Goal: Contribute content: Contribute content

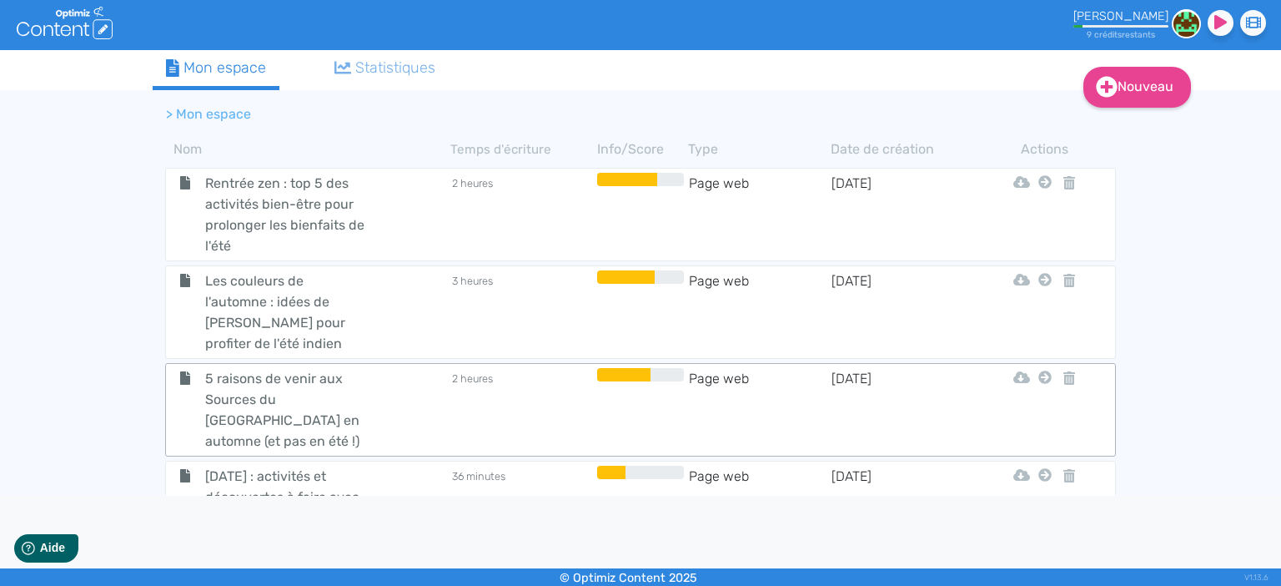
scroll to position [2029, 0]
click at [275, 465] on span "[DATE] : activités et découvertes à faire avec les enfants" at bounding box center [287, 496] width 188 height 63
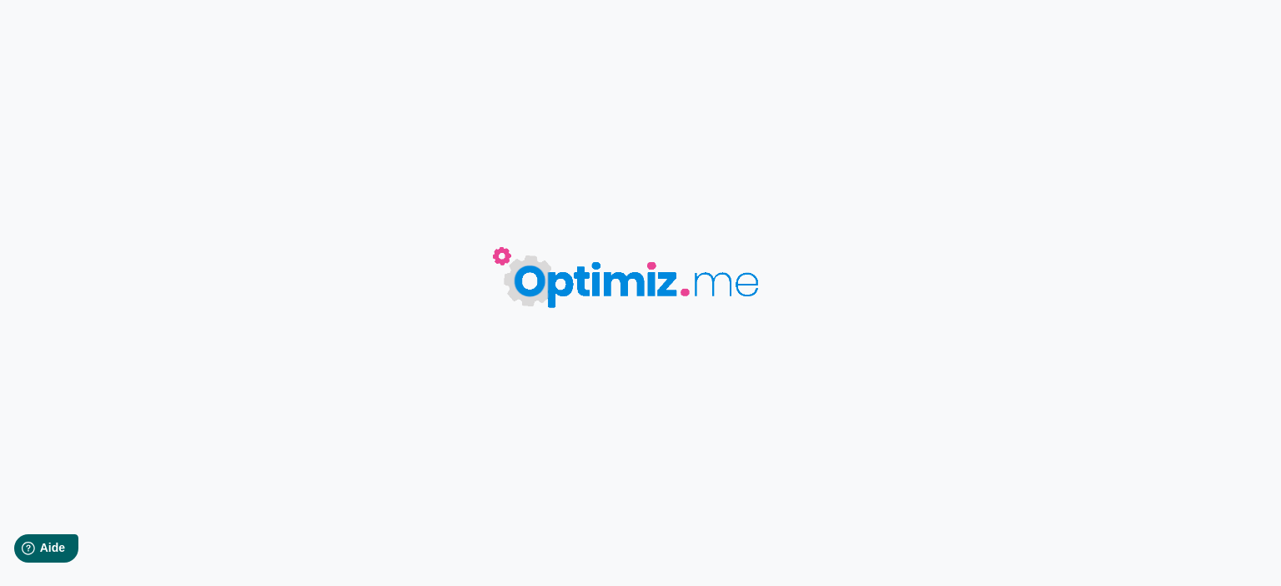
type input "[DATE] : activités et découvertes à faire avec les enfants"
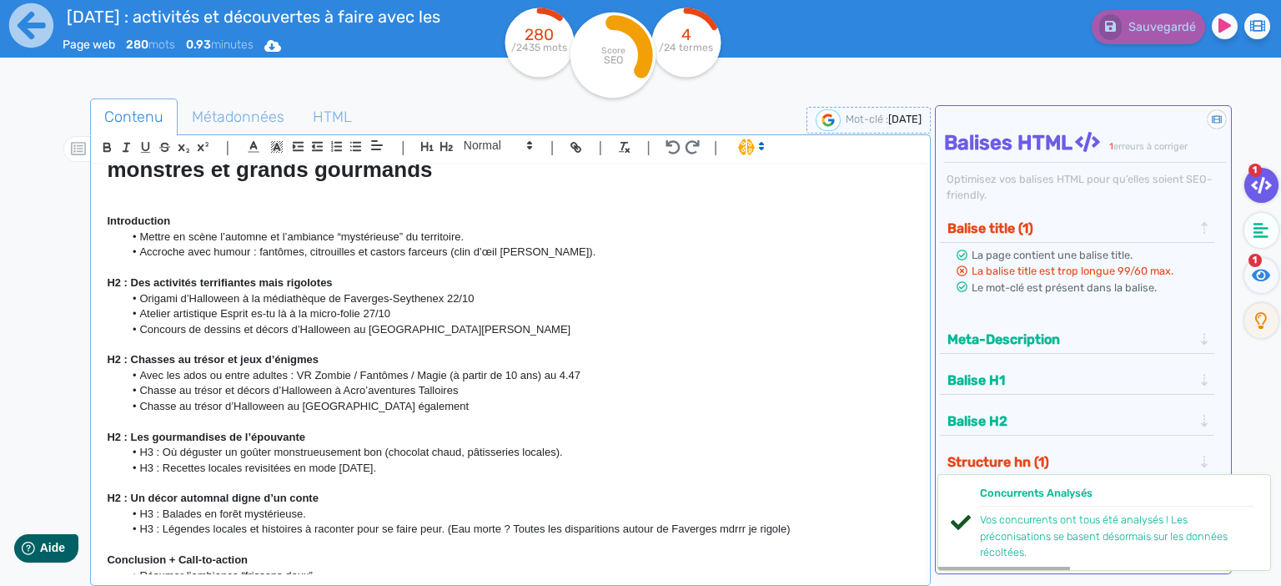
scroll to position [72, 0]
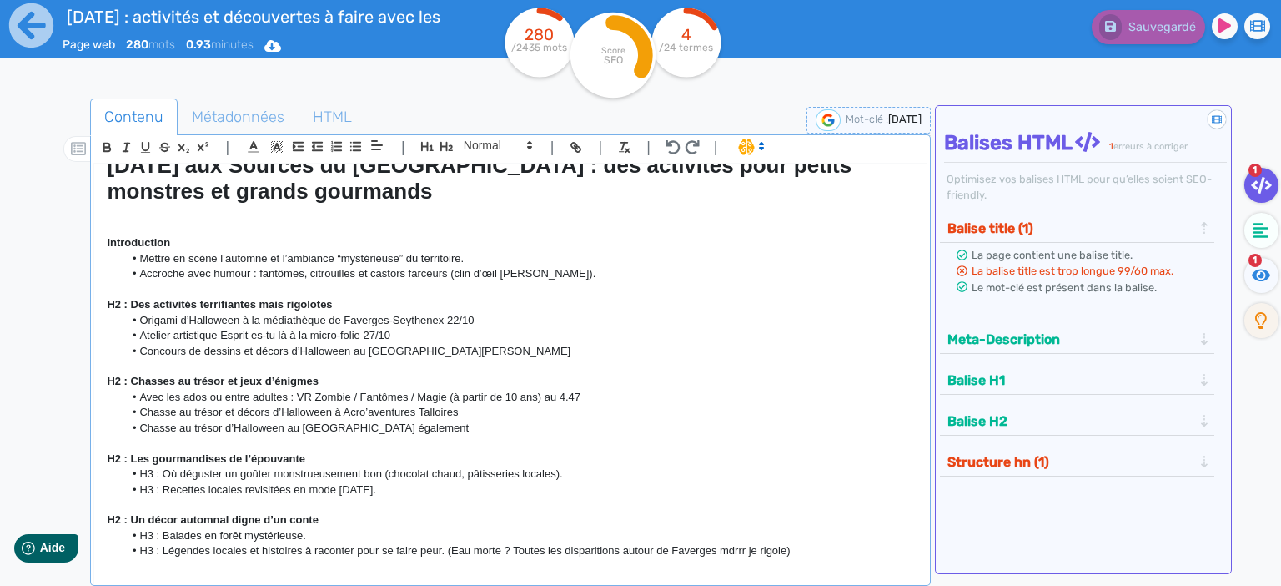
click at [679, 272] on li "Accroche avec humour : fantômes, citrouilles et castors farceurs (clin d’œil [P…" at bounding box center [518, 273] width 791 height 15
click at [730, 310] on p "H2 : Des activités terrifiantes mais rigolotes" at bounding box center [511, 304] width 808 height 15
click at [652, 502] on p at bounding box center [511, 504] width 808 height 15
drag, startPoint x: 572, startPoint y: 392, endPoint x: 573, endPoint y: 379, distance: 13.4
click at [569, 390] on li "Avec les ados ou entre adultes : VR Zombie / Fantômes / Magie (à partir de 10 a…" at bounding box center [518, 397] width 791 height 15
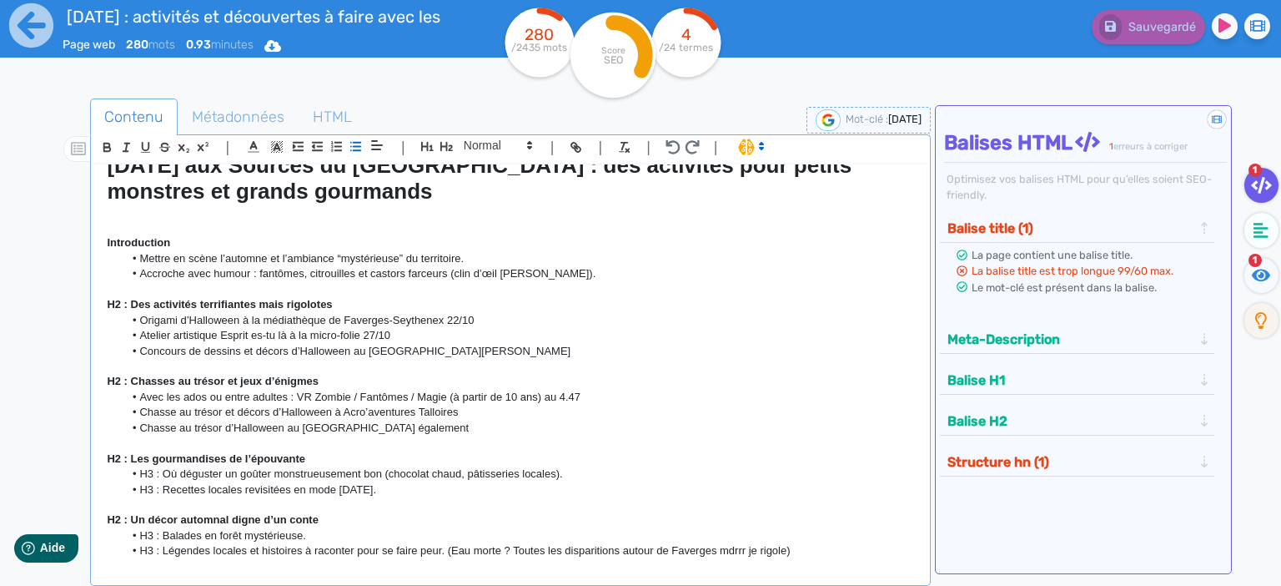
drag, startPoint x: 606, startPoint y: 286, endPoint x: 575, endPoint y: 271, distance: 34.3
click at [602, 286] on p at bounding box center [511, 289] width 808 height 15
click at [572, 333] on li "Atelier artistique Esprit es-tu là à la micro-folie 27/10" at bounding box center [518, 335] width 791 height 15
click at [514, 259] on li "Mettre en scène l’automne et l’ambiance “mystérieuse” du territoire." at bounding box center [518, 258] width 791 height 15
click at [517, 329] on li "Atelier artistique Esprit es-tu là à la micro-folie 27/10" at bounding box center [518, 335] width 791 height 15
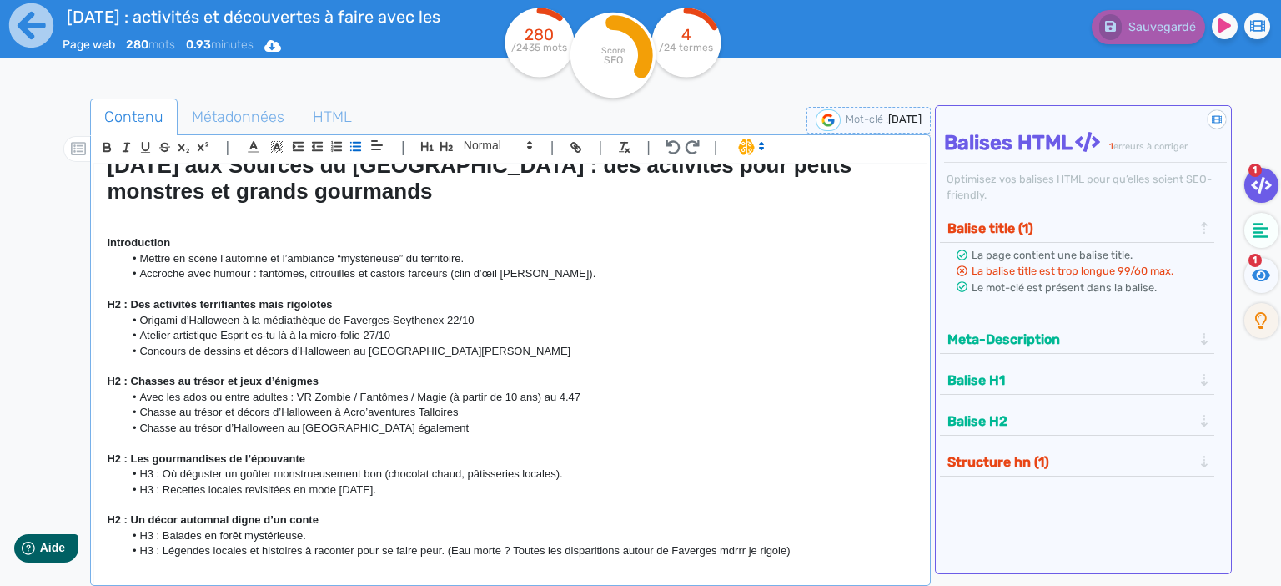
click at [407, 300] on p "H2 : Des activités terrifiantes mais rigolotes" at bounding box center [511, 304] width 808 height 15
click at [536, 337] on li "Atelier artistique Esprit es-tu là à la micro-folie 27/10" at bounding box center [518, 335] width 791 height 15
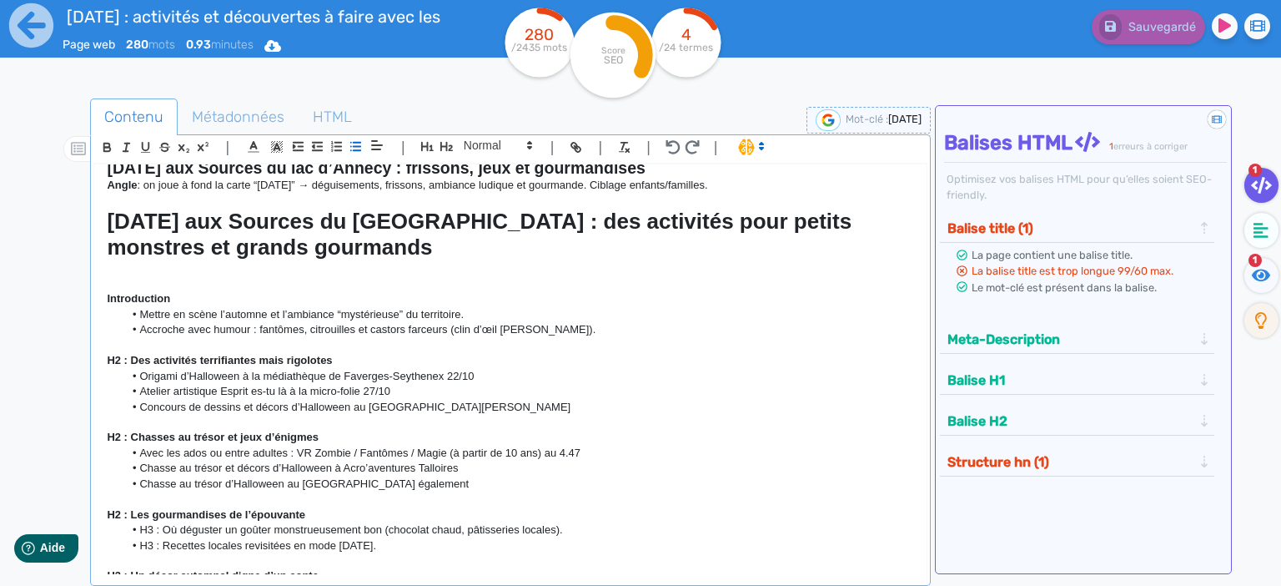
scroll to position [0, 0]
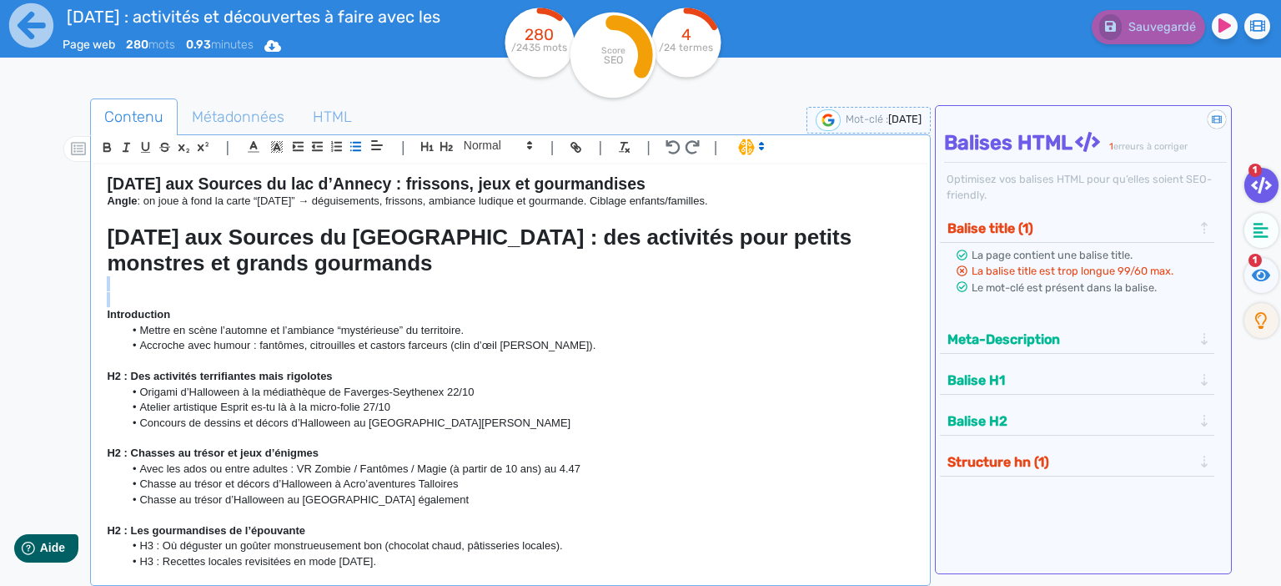
click at [199, 293] on div "[DATE] aux Sources du lac d’Annecy : frissons, jeux et gourmandises Angle : on …" at bounding box center [510, 369] width 833 height 410
click at [158, 292] on p at bounding box center [511, 299] width 808 height 15
click at [180, 275] on h1 "[DATE] aux Sources du [GEOGRAPHIC_DATA] : des activités pour petits monstres et…" at bounding box center [511, 250] width 808 height 52
click at [137, 298] on p at bounding box center [511, 299] width 808 height 15
click at [222, 280] on p at bounding box center [511, 283] width 808 height 15
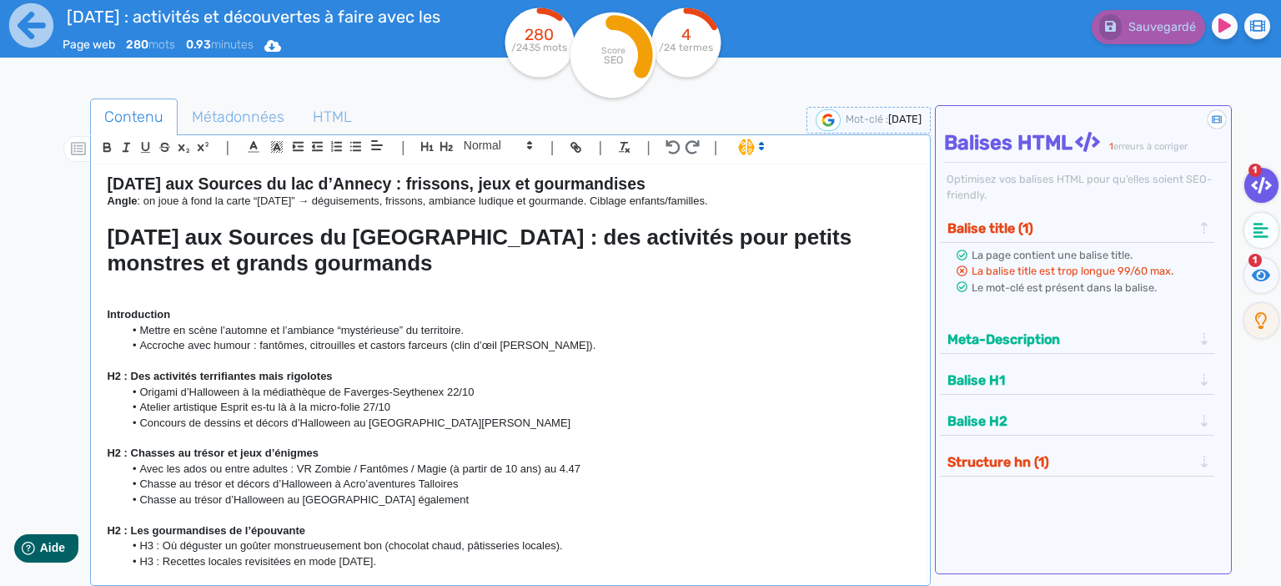
click at [122, 288] on p at bounding box center [511, 283] width 808 height 15
click at [119, 300] on p at bounding box center [511, 299] width 808 height 15
click at [121, 282] on p at bounding box center [511, 283] width 808 height 15
click at [112, 299] on p at bounding box center [511, 299] width 808 height 15
click at [103, 305] on div "[DATE] aux Sources du lac d’Annecy : frissons, jeux et gourmandises Angle : on …" at bounding box center [510, 369] width 833 height 410
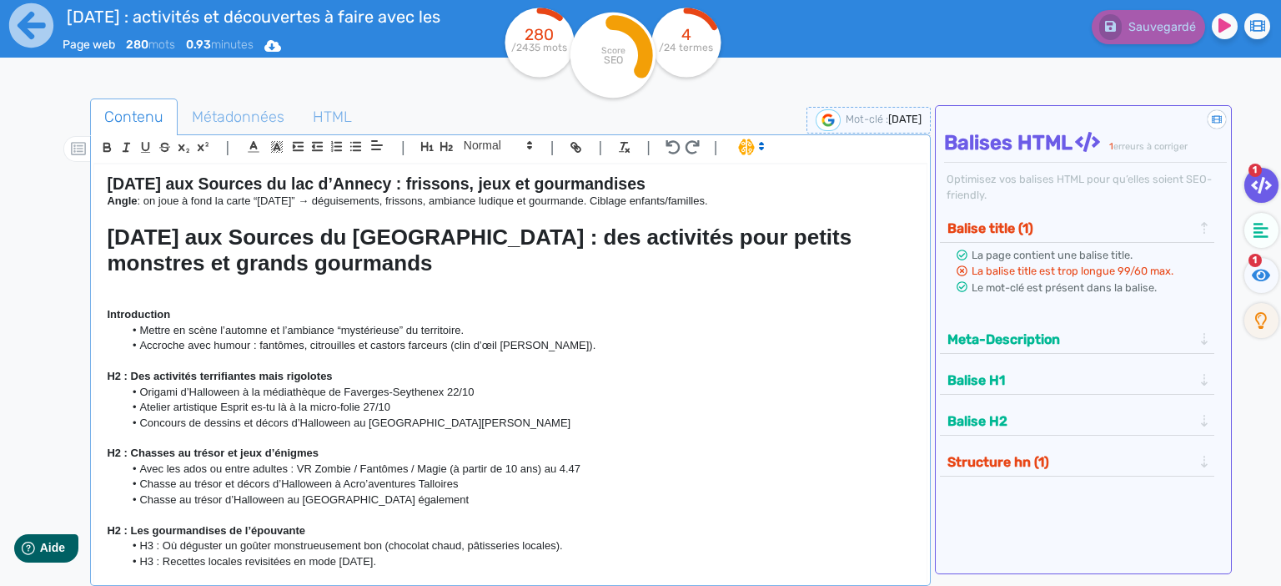
click at [125, 301] on p at bounding box center [511, 299] width 808 height 15
click at [165, 292] on p at bounding box center [511, 299] width 808 height 15
click at [158, 302] on p at bounding box center [511, 299] width 808 height 15
click at [163, 299] on p at bounding box center [511, 299] width 808 height 15
click at [369, 436] on p at bounding box center [511, 437] width 808 height 15
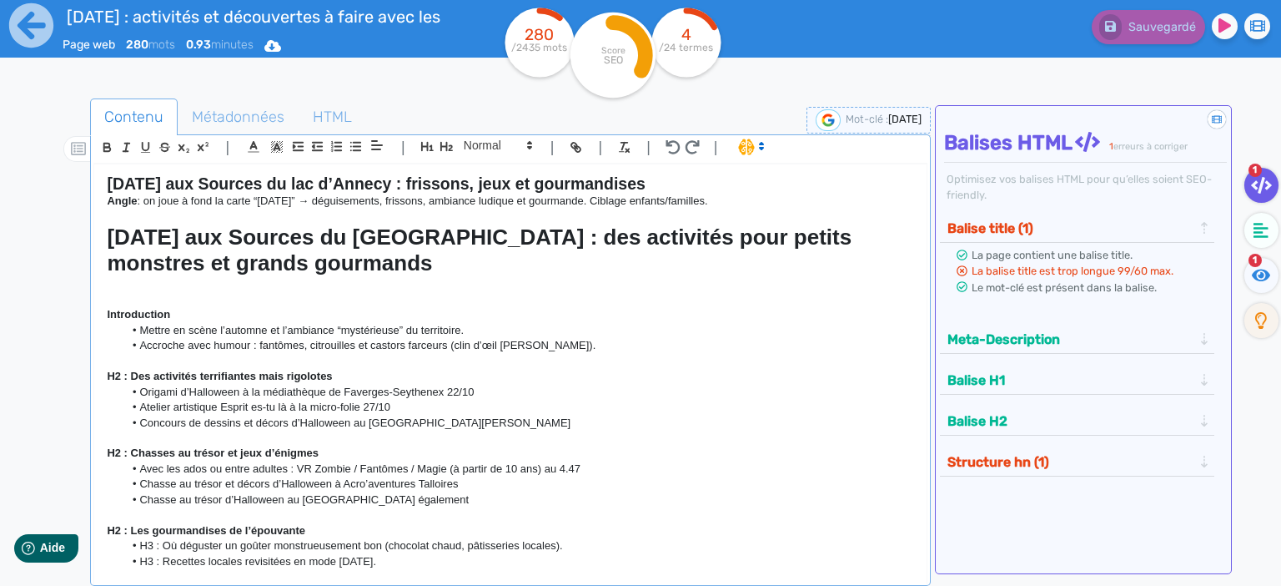
click at [292, 386] on li "Origami d’Halloween à la médiathèque de Faverges-Seythenex 22/10" at bounding box center [518, 392] width 791 height 15
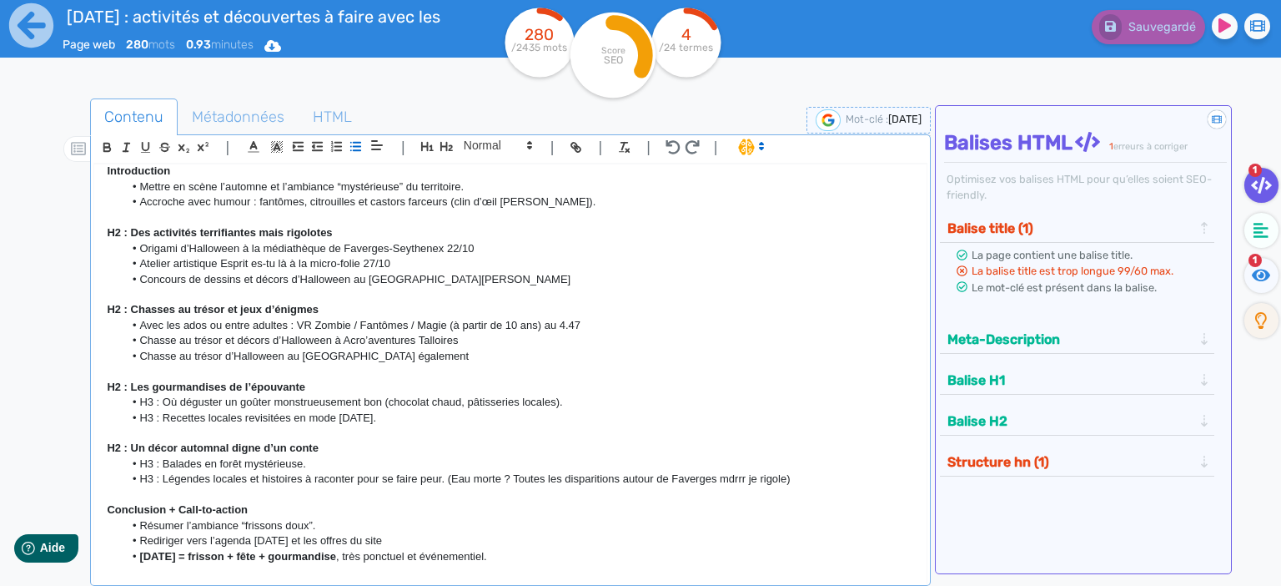
click at [356, 337] on li "Chasse au trésor et décors d’Halloween à Acro’aventures Talloires" at bounding box center [518, 340] width 791 height 15
click at [602, 339] on li "Chasse au trésor et décors d’Halloween à Acro’aventures Talloires" at bounding box center [518, 340] width 791 height 15
click at [482, 338] on li "Chasse au trésor et décors d’Halloween à Acro’aventures Talloires" at bounding box center [518, 340] width 791 height 15
click at [615, 340] on li "[PERSON_NAME] au trésor et décors d’Halloween à Acro’aventures Talloires : [PER…" at bounding box center [518, 340] width 791 height 15
click at [627, 340] on li "[PERSON_NAME] au trésor et décors d’Halloween à Acro’aventures Talloires : [PER…" at bounding box center [518, 340] width 791 height 15
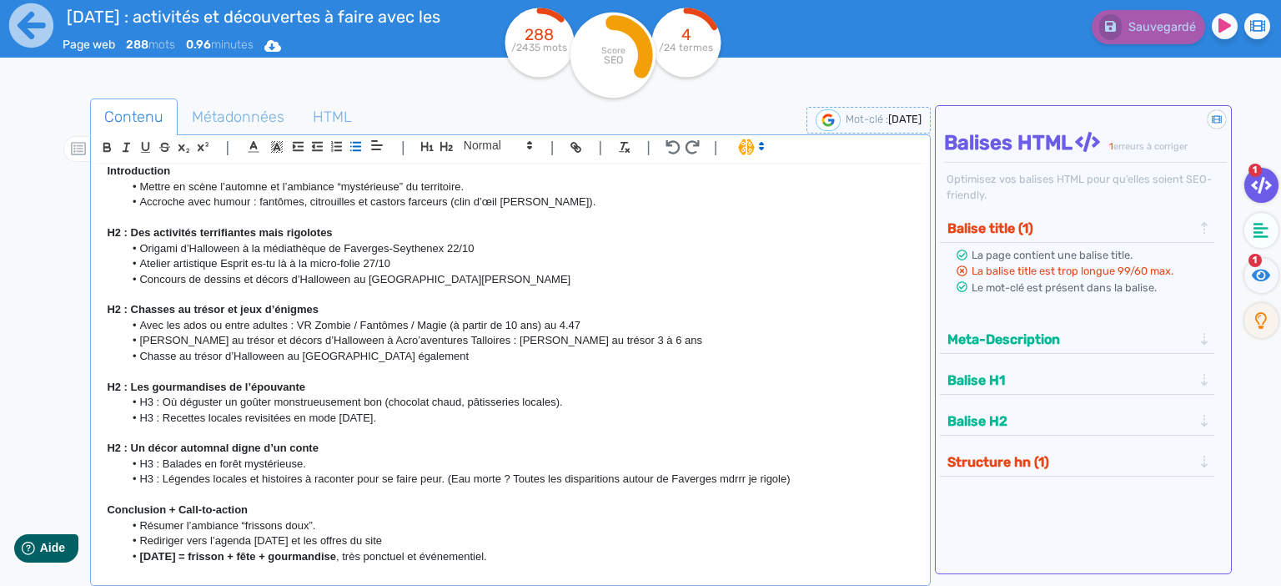
click at [610, 342] on li "[PERSON_NAME] au trésor et décors d’Halloween à Acro’aventures Talloires : [PER…" at bounding box center [518, 340] width 791 height 15
click at [596, 338] on li "[PERSON_NAME] au trésor et décors d’Halloween à Acro’aventures Talloires : [PER…" at bounding box center [518, 340] width 791 height 15
click at [597, 335] on li "[PERSON_NAME] au trésor et décors d’Halloween à Acro’aventures Talloires : [PER…" at bounding box center [518, 340] width 791 height 15
click at [624, 339] on li "[PERSON_NAME] au trésor et décors d’Halloween à Acro’aventures Talloires : [PER…" at bounding box center [518, 340] width 791 height 15
click at [623, 346] on li "Chasse au trésor et décors d’Halloween à Acro’aventures Talloires : [PERSON_NAM…" at bounding box center [518, 340] width 791 height 15
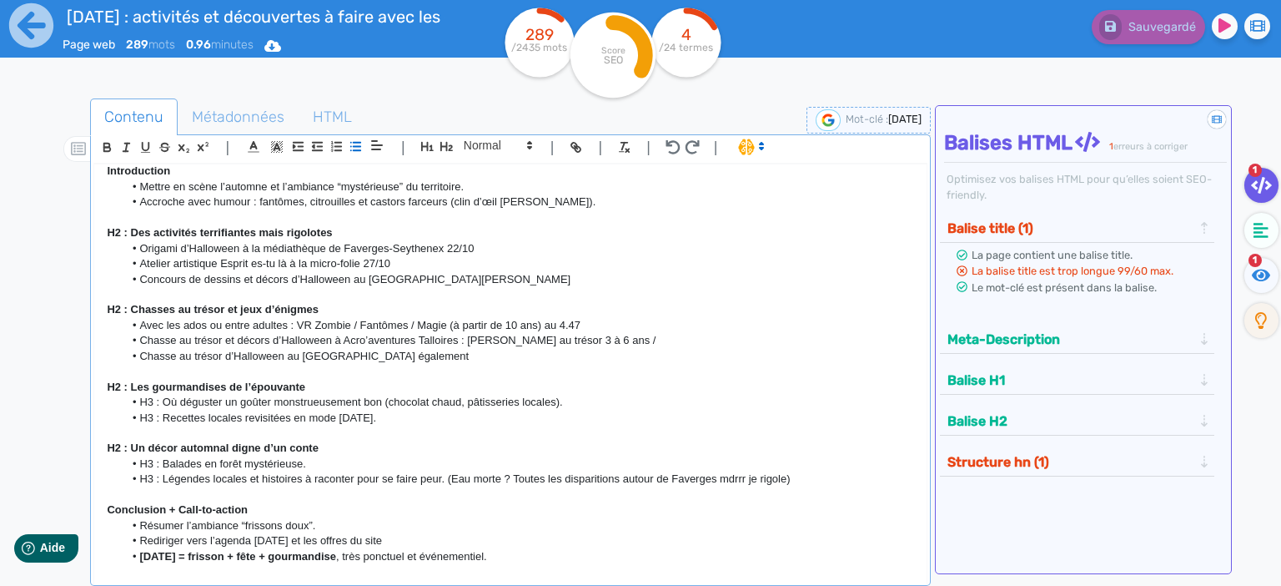
click at [650, 340] on li "Chasse au trésor et décors d’Halloween à Acro’aventures Talloires : [PERSON_NAM…" at bounding box center [518, 340] width 791 height 15
click at [652, 340] on li "Chasse au trésor et décors d’Halloween à Acro’aventures Talloires : [PERSON_NAM…" at bounding box center [518, 340] width 791 height 15
click at [621, 350] on li "Chasse au trésor d’Halloween au [GEOGRAPHIC_DATA] également" at bounding box center [518, 356] width 791 height 15
click at [639, 333] on li "Chasse au trésor et décors d’Halloween à Acro’aventures Talloires : [PERSON_NAM…" at bounding box center [518, 340] width 791 height 15
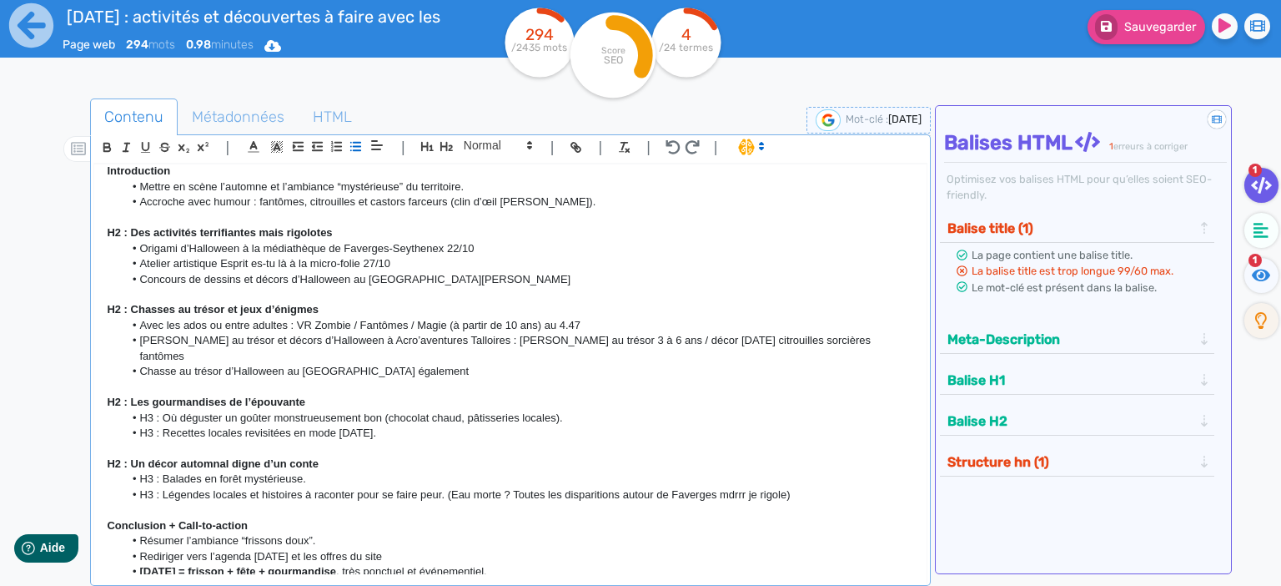
click at [596, 342] on li "[PERSON_NAME] au trésor et décors d’Halloween à Acro’aventures Talloires : [PER…" at bounding box center [518, 348] width 791 height 31
click at [787, 342] on li "Chasse au trésor et décors d’Halloween à Acro’aventures Talloires : [PERSON_NAM…" at bounding box center [518, 348] width 791 height 31
click at [757, 351] on li "Chasse au trésor et décors d’Halloween à Acro’aventures Talloires : [PERSON_NAM…" at bounding box center [518, 348] width 791 height 31
click at [760, 359] on li "Chasse au trésor et décors d’Halloween à Acro’aventures Talloires : [PERSON_NAM…" at bounding box center [518, 348] width 791 height 31
click at [394, 351] on li "Chasse au trésor et décors d’Halloween à Acro’aventures Talloires : [PERSON_NAM…" at bounding box center [518, 348] width 791 height 31
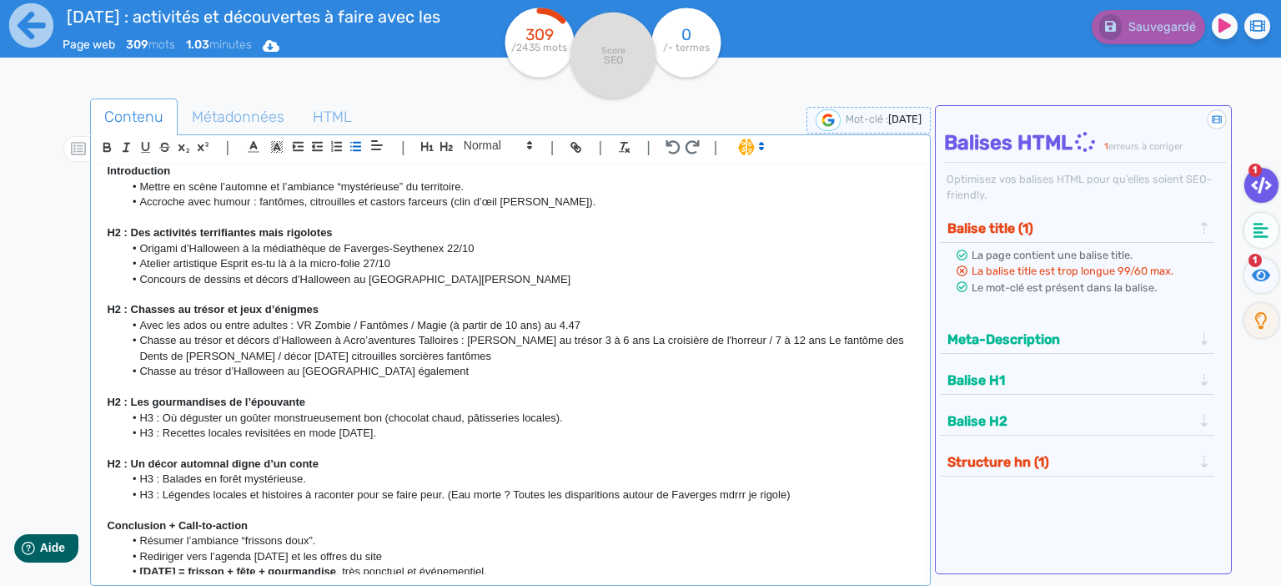
click at [584, 353] on li "Chasse au trésor et décors d’Halloween à Acro’aventures Talloires : [PERSON_NAM…" at bounding box center [518, 348] width 791 height 31
click at [180, 355] on li "Chasse au trésor et décors d’Halloween à Acro’aventures Talloires : [PERSON_NAM…" at bounding box center [518, 348] width 791 height 31
click at [500, 344] on li "Chasse au trésor et décors d’Halloween à Acro’aventures Talloires : [PERSON_NAM…" at bounding box center [518, 348] width 791 height 31
click at [506, 337] on li "Chasse au trésor et décors d’Halloween à Acro’aventures Talloires : [PERSON_NAM…" at bounding box center [518, 348] width 791 height 31
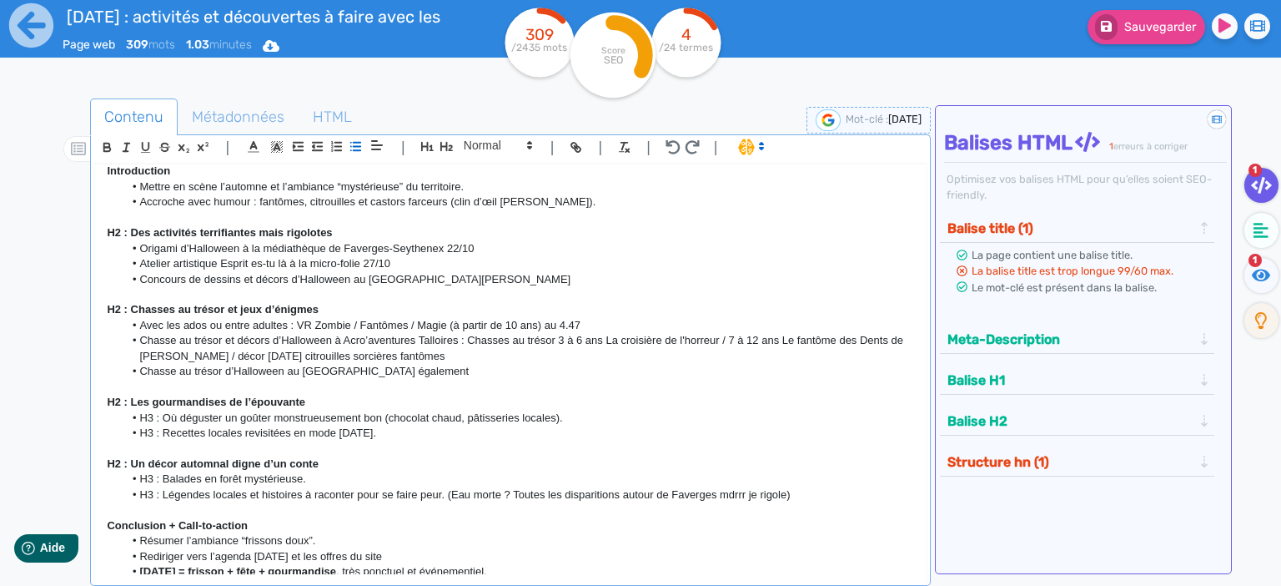
click at [556, 340] on li "Chasse au trésor et décors d’Halloween à Acro’aventures Talloires : Chasses au …" at bounding box center [518, 348] width 791 height 31
click at [178, 355] on li "Chasse au trésor et décors d’Halloween à Acro’aventures Talloires : Chasses au …" at bounding box center [518, 348] width 791 height 31
click at [170, 355] on li "Chasse au trésor et décors d’Halloween à Acro’aventures Talloires : Chasses au …" at bounding box center [518, 348] width 791 height 31
click at [526, 355] on li "Chasse au trésor et décors d’Halloween à Acro’aventures Talloires : Chasses au …" at bounding box center [518, 348] width 791 height 31
click at [589, 349] on li "Chasse au trésor et décors d’Halloween à Acro’aventures Talloires : Chasses au …" at bounding box center [518, 348] width 791 height 31
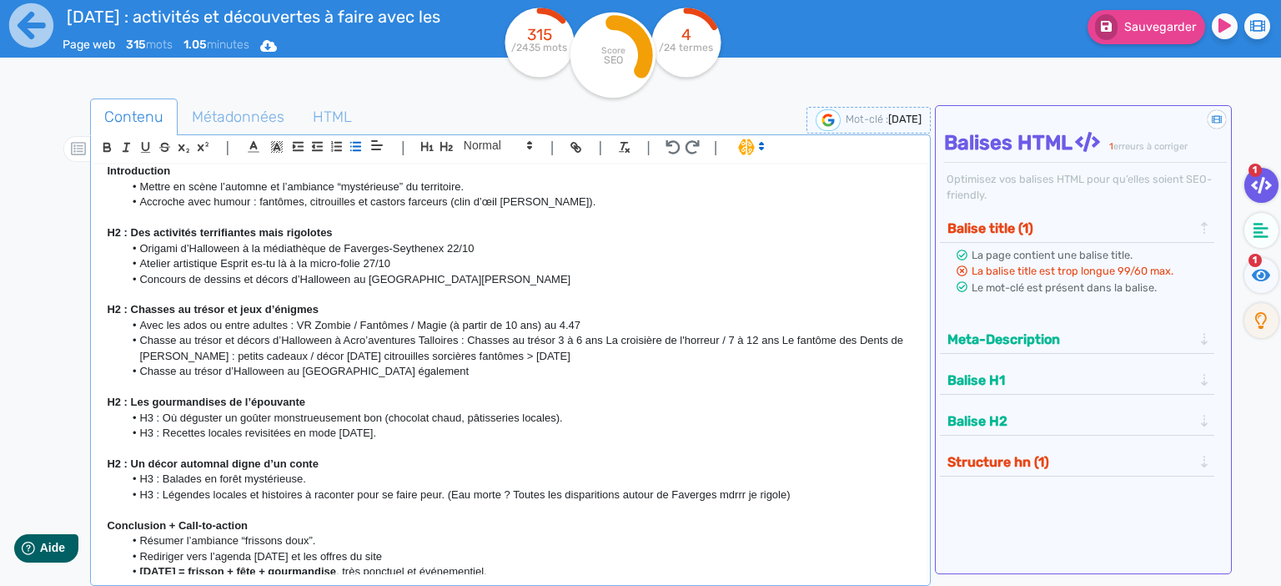
click at [578, 355] on li "Chasse au trésor et décors d’Halloween à Acro’aventures Talloires : Chasses au …" at bounding box center [518, 348] width 791 height 31
click at [662, 340] on li "Chasse au trésor et décors d’Halloween à Acro’aventures Talloires : Chasses au …" at bounding box center [518, 348] width 791 height 31
click at [530, 339] on li "Chasse au trésor et décors d’Halloween à Acro’aventures Talloires : Chasses au …" at bounding box center [518, 348] width 791 height 31
click at [481, 356] on li "Chasse au trésor et décors d’Halloween à Acro’aventures Talloires : Chasses au …" at bounding box center [518, 348] width 791 height 31
click at [489, 355] on li "Chasse au trésor et décors d’Halloween à Acro’aventures Talloires : Chasses au …" at bounding box center [518, 348] width 791 height 31
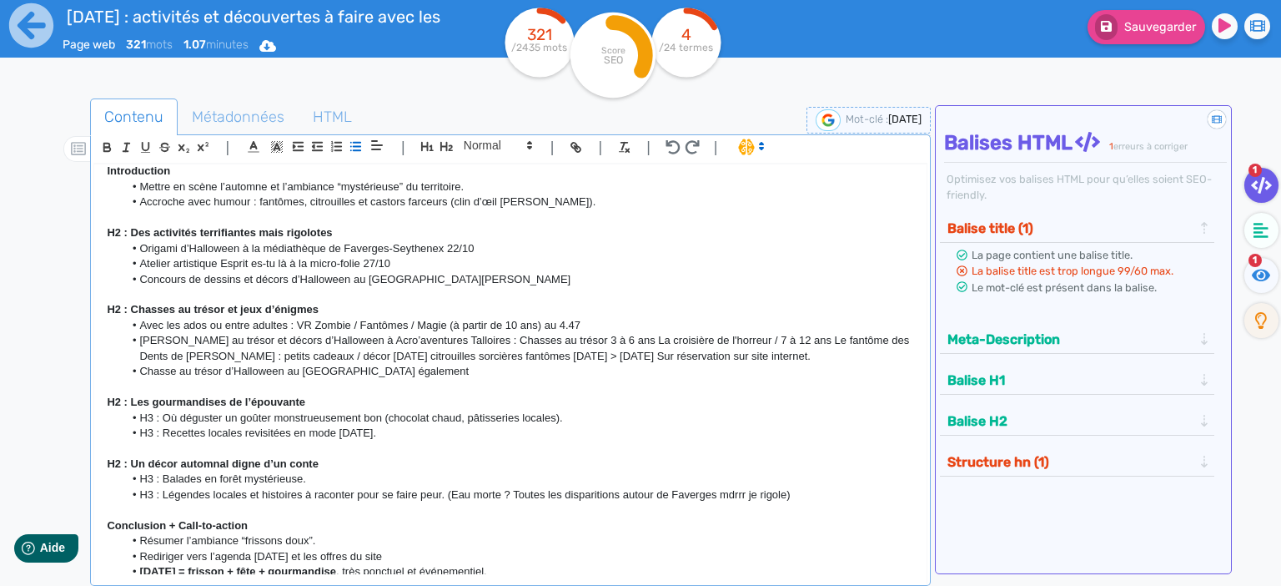
click at [619, 352] on li "[PERSON_NAME] au trésor et décors d’Halloween à Acro’aventures Talloires : Chas…" at bounding box center [518, 348] width 791 height 31
click at [499, 381] on p at bounding box center [511, 387] width 808 height 15
click at [425, 362] on li "[PERSON_NAME] au trésor et décors d’Halloween à Acro’aventures Talloires : Chas…" at bounding box center [518, 348] width 791 height 31
click at [429, 373] on li "Chasse au trésor d’Halloween au [GEOGRAPHIC_DATA] également" at bounding box center [518, 371] width 791 height 15
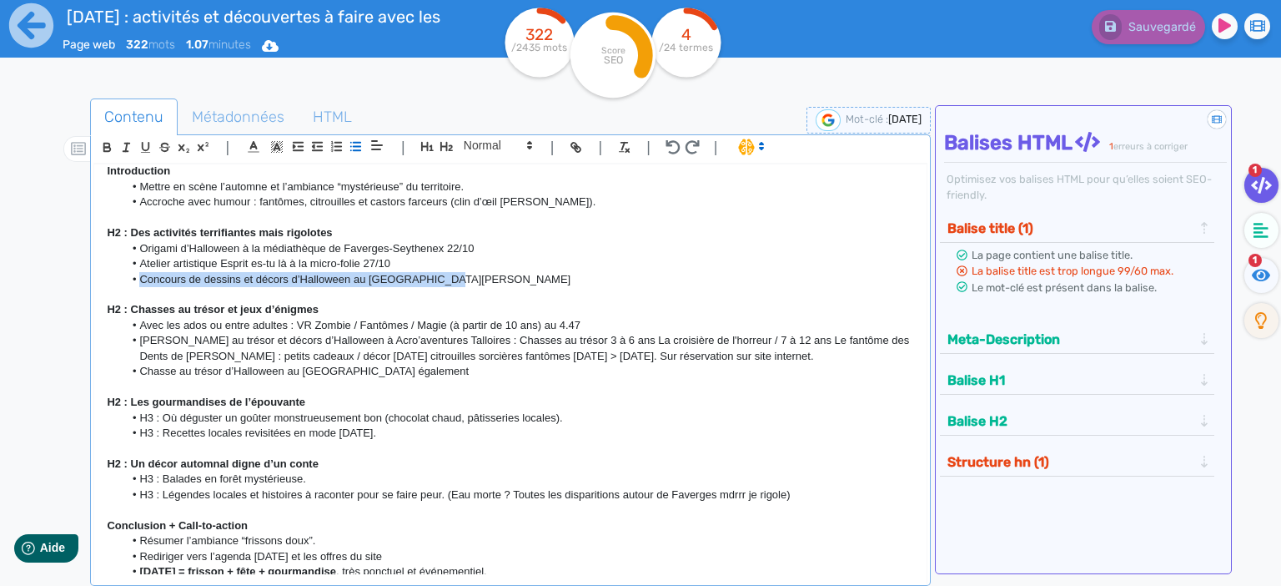
drag, startPoint x: 451, startPoint y: 284, endPoint x: 138, endPoint y: 277, distance: 313.8
click at [138, 277] on li "Concours de dessins et décors d’Halloween au [GEOGRAPHIC_DATA][PERSON_NAME]" at bounding box center [518, 279] width 791 height 15
click at [185, 279] on li "Concours de dessins et décors d’Halloween au [GEOGRAPHIC_DATA][PERSON_NAME]" at bounding box center [518, 279] width 791 height 15
click at [318, 258] on li "Atelier artistique Esprit es-tu là à la micro-folie 27/10" at bounding box center [518, 263] width 791 height 15
click at [465, 275] on li "Concours de dessins et décors d’Halloween au [GEOGRAPHIC_DATA][PERSON_NAME]" at bounding box center [518, 279] width 791 height 15
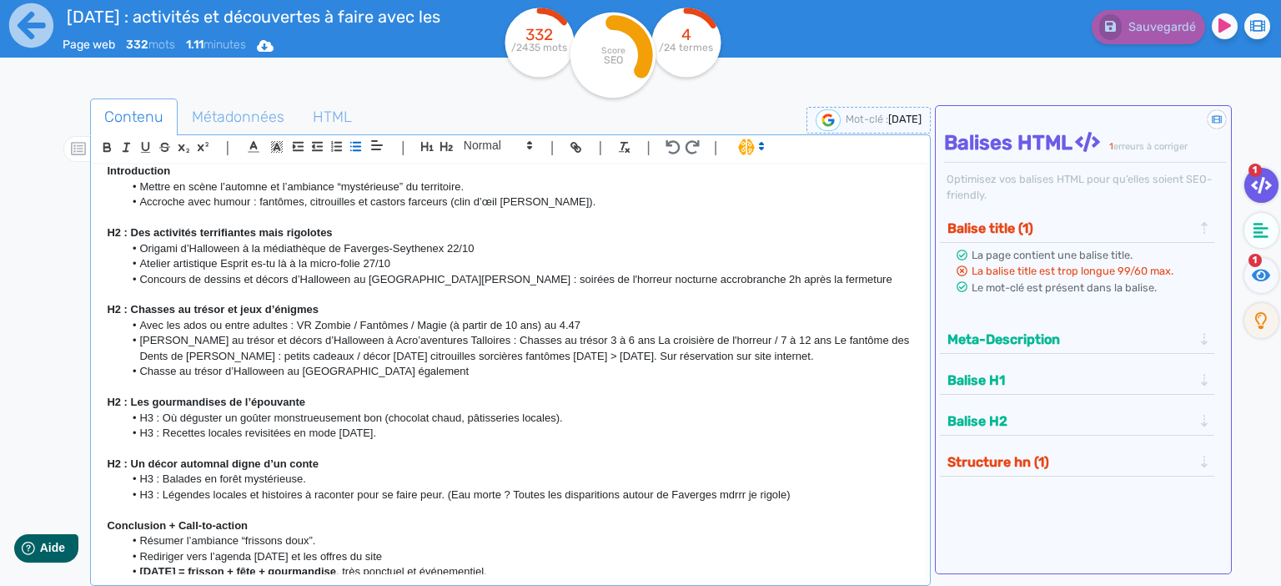
click at [787, 282] on li "Concours de dessins et décors d’Halloween au [GEOGRAPHIC_DATA][PERSON_NAME] : s…" at bounding box center [518, 279] width 791 height 15
click at [780, 283] on li "Concours de dessins et décors d’Halloween au [GEOGRAPHIC_DATA][PERSON_NAME] : s…" at bounding box center [518, 279] width 791 height 15
click at [787, 282] on li "Concours de dessins et décors d’Halloween au [GEOGRAPHIC_DATA][PERSON_NAME] : s…" at bounding box center [518, 279] width 791 height 15
click at [780, 283] on li "Concours de dessins et décors d’Halloween au [GEOGRAPHIC_DATA][PERSON_NAME] : s…" at bounding box center [518, 279] width 791 height 15
click at [579, 277] on li "Concours de dessins et décors d’Halloween au [GEOGRAPHIC_DATA][PERSON_NAME] : s…" at bounding box center [518, 279] width 791 height 15
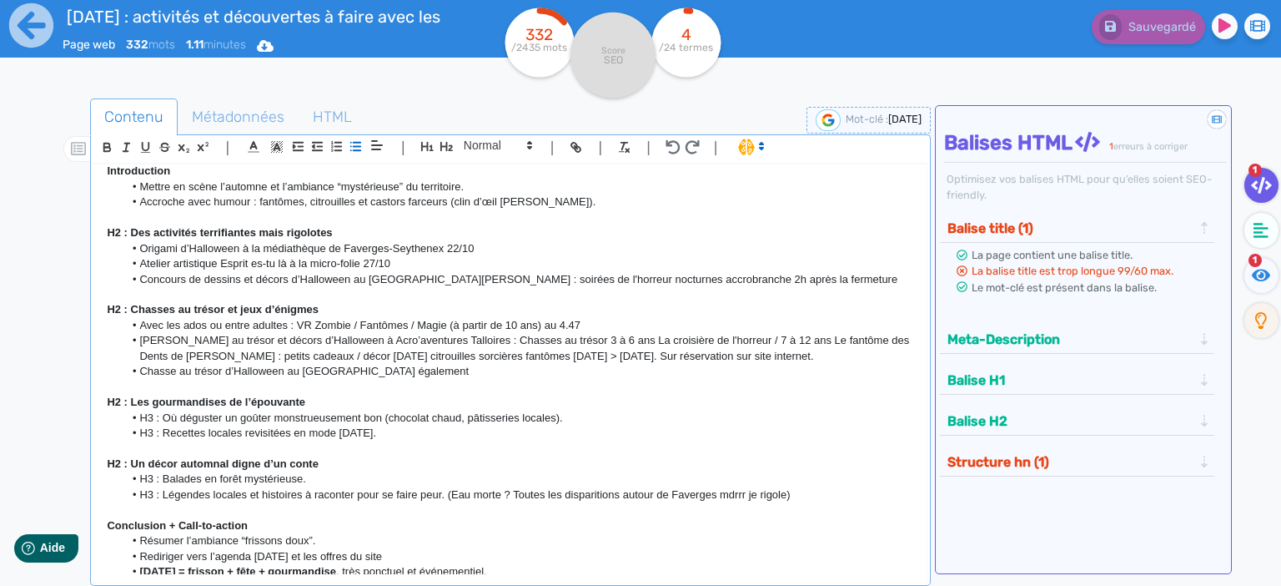
click at [765, 277] on li "Concours de dessins et décors d’Halloween au [GEOGRAPHIC_DATA][PERSON_NAME] : s…" at bounding box center [518, 279] width 791 height 15
click at [803, 273] on li "Concours de dessins et décors d’Halloween au [GEOGRAPHIC_DATA][PERSON_NAME] : s…" at bounding box center [518, 279] width 791 height 15
click at [828, 294] on p at bounding box center [511, 294] width 808 height 15
drag, startPoint x: 777, startPoint y: 269, endPoint x: 789, endPoint y: 274, distance: 13.8
click at [779, 269] on li "Atelier artistique Esprit es-tu là à la micro-folie 27/10" at bounding box center [518, 263] width 791 height 15
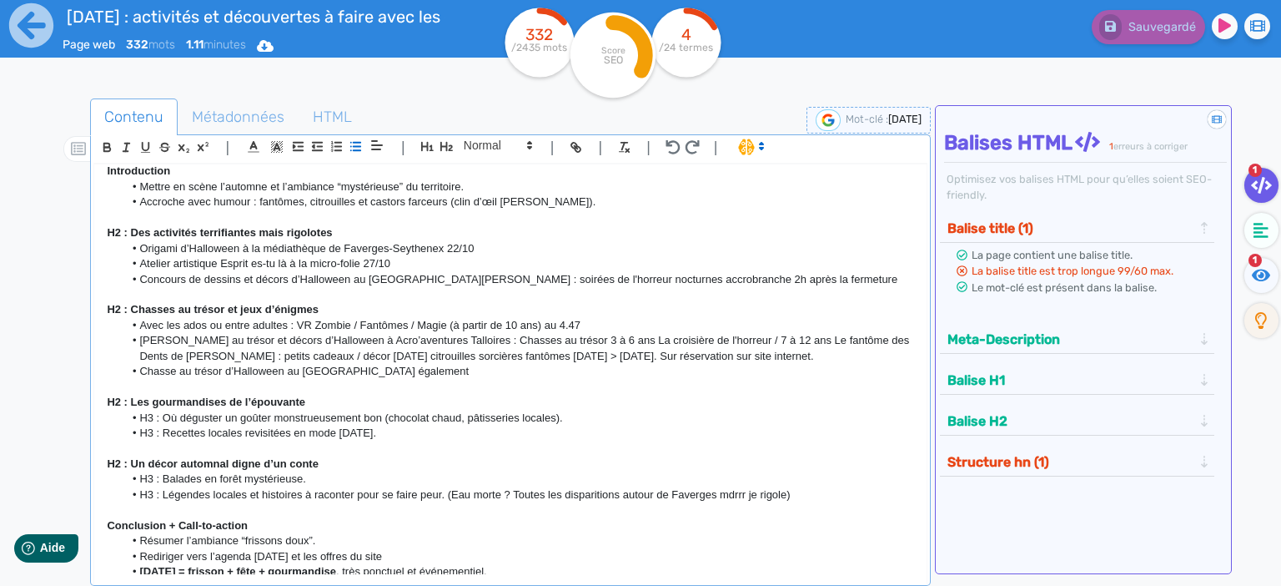
click at [789, 274] on li "Concours de dessins et décors d’Halloween au [GEOGRAPHIC_DATA][PERSON_NAME] : s…" at bounding box center [518, 279] width 791 height 15
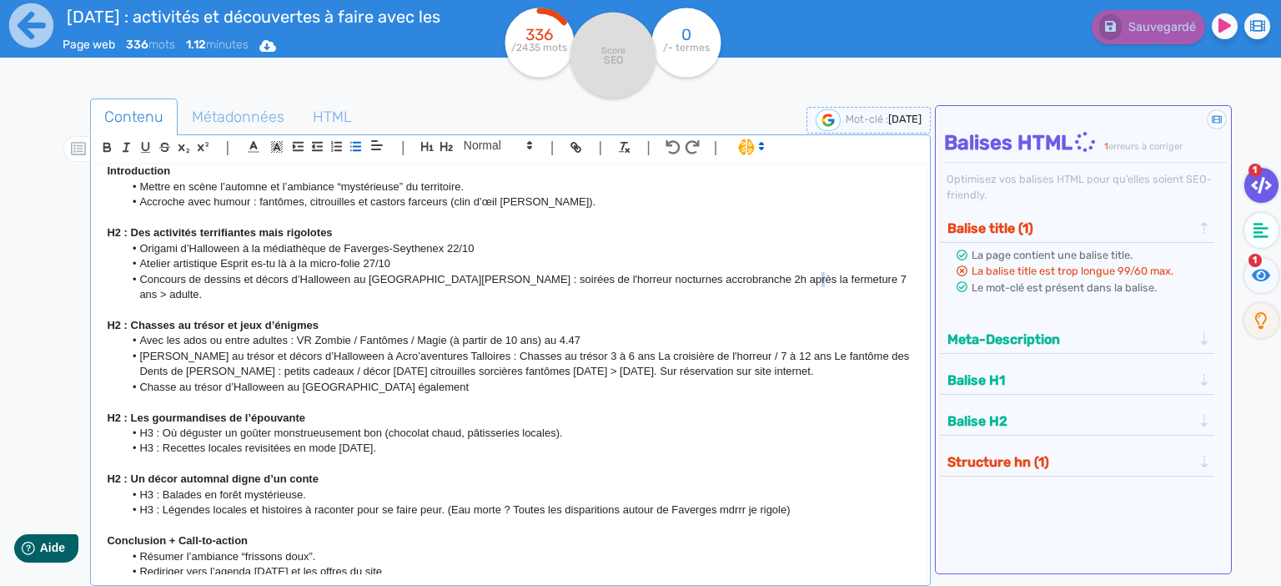
click at [766, 278] on li "Concours de dessins et décors d’Halloween au [GEOGRAPHIC_DATA][PERSON_NAME] : s…" at bounding box center [518, 287] width 791 height 31
click at [772, 281] on li "Concours de dessins et décors d’Halloween au [GEOGRAPHIC_DATA][PERSON_NAME] : s…" at bounding box center [518, 287] width 791 height 31
click at [791, 280] on li "Concours de dessins et décors d’Halloween au [GEOGRAPHIC_DATA][PERSON_NAME] : s…" at bounding box center [518, 287] width 791 height 31
click at [447, 278] on li "Concours de dessins et décors d’Halloween au [GEOGRAPHIC_DATA][PERSON_NAME] : s…" at bounding box center [518, 287] width 791 height 31
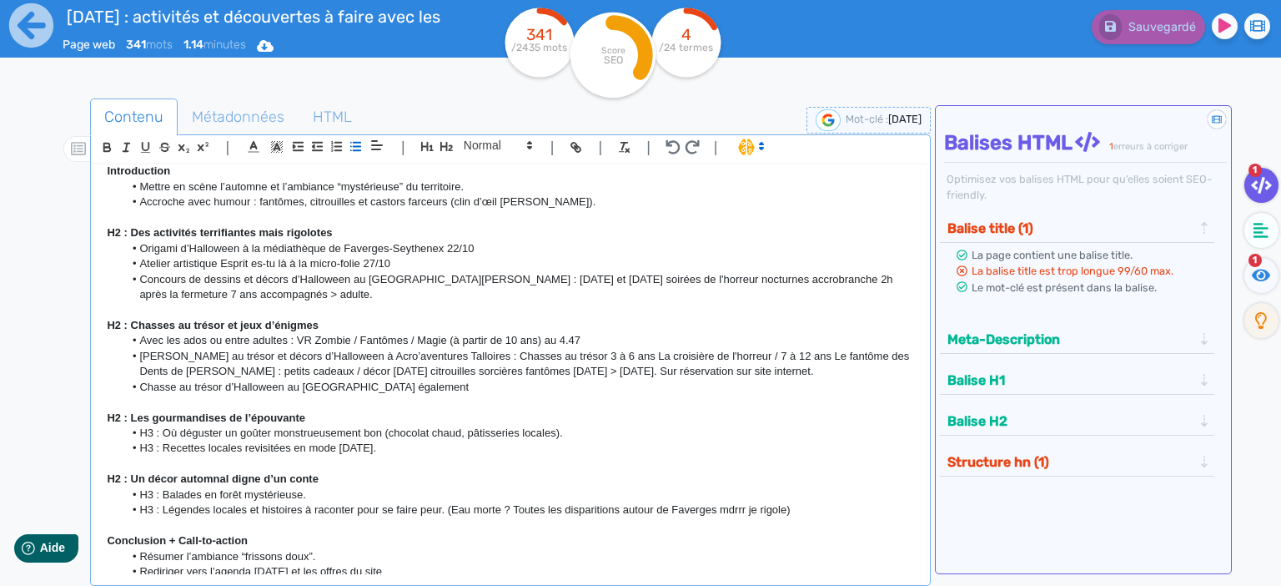
click at [455, 294] on li "Concours de dessins et décors d’Halloween au [GEOGRAPHIC_DATA][PERSON_NAME] : […" at bounding box center [518, 287] width 791 height 31
click at [373, 296] on li "Concours de dessins et décors d’Halloween au [GEOGRAPHIC_DATA][PERSON_NAME] : […" at bounding box center [518, 287] width 791 height 31
click at [543, 298] on li "Concours de dessins et décors d’Halloween au [GEOGRAPHIC_DATA][PERSON_NAME] : […" at bounding box center [518, 287] width 791 height 31
click at [428, 299] on li "Concours de dessins et décors d’Halloween au [GEOGRAPHIC_DATA][PERSON_NAME] : […" at bounding box center [518, 287] width 791 height 31
click at [275, 296] on li "Concours de dessins et décors d’Halloween au [GEOGRAPHIC_DATA][PERSON_NAME] : […" at bounding box center [518, 287] width 791 height 31
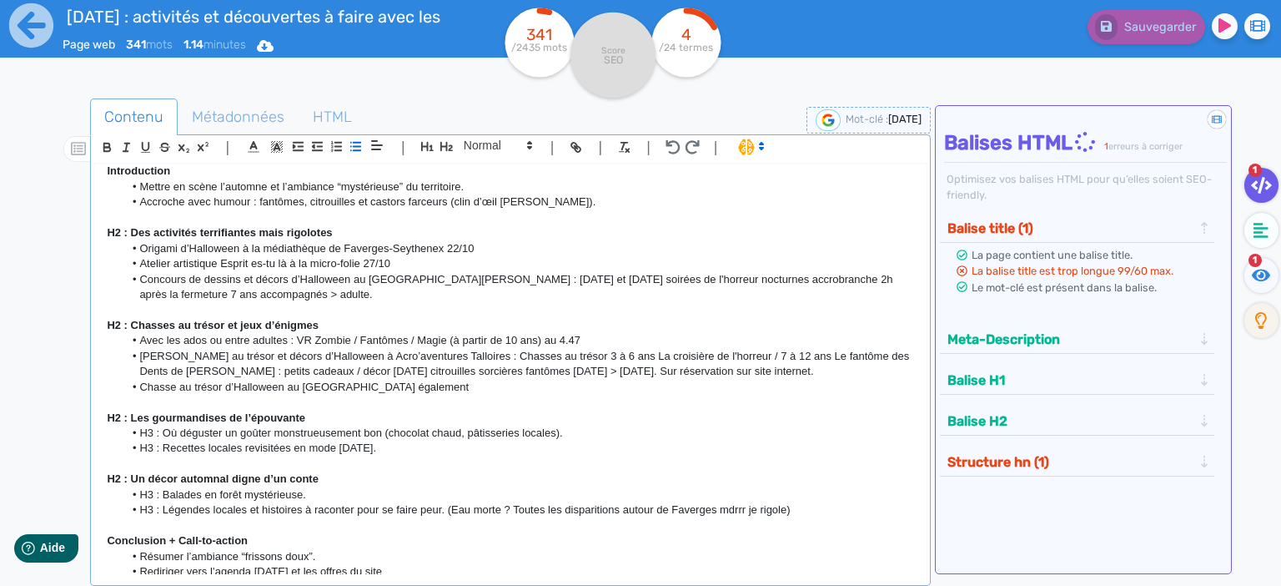
click at [290, 302] on p at bounding box center [511, 309] width 808 height 15
click at [264, 295] on li "Concours de dessins et décors d’Halloween au [GEOGRAPHIC_DATA][PERSON_NAME] : […" at bounding box center [518, 287] width 791 height 31
click at [429, 294] on li "Concours de dessins et décors d’Halloween au [GEOGRAPHIC_DATA][PERSON_NAME] : […" at bounding box center [518, 287] width 791 height 31
click at [347, 293] on li "Concours de dessins et décors d’Halloween au [GEOGRAPHIC_DATA][PERSON_NAME] : […" at bounding box center [518, 287] width 791 height 31
click at [347, 295] on li "Concours de dessins et décors d’Halloween au [GEOGRAPHIC_DATA][PERSON_NAME] : […" at bounding box center [518, 287] width 791 height 31
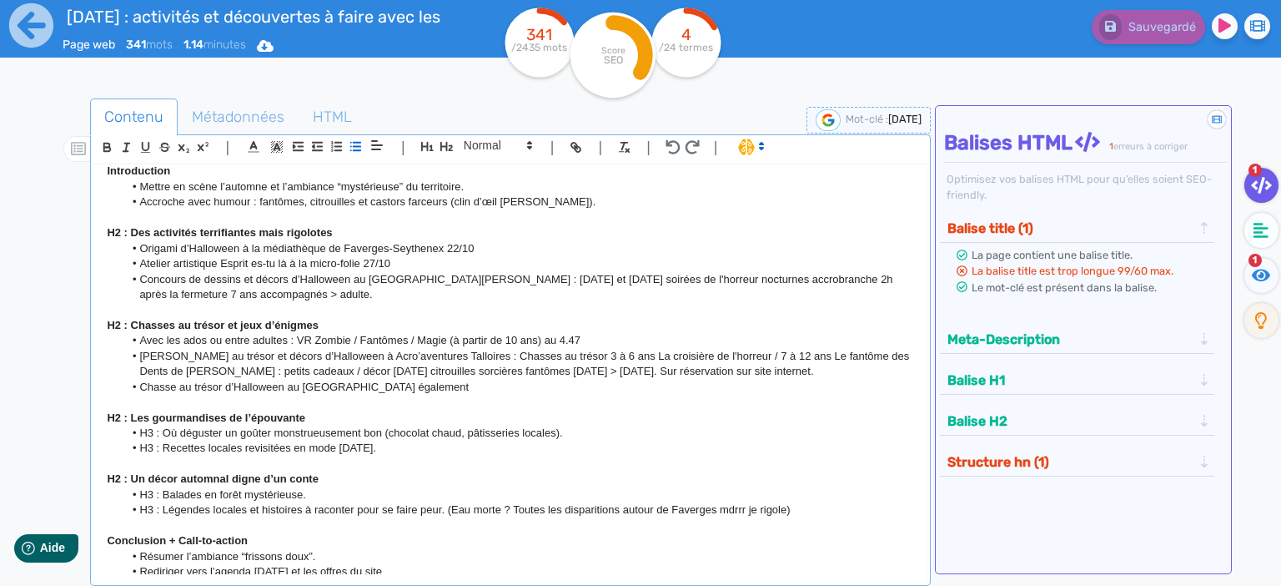
click at [470, 303] on p at bounding box center [511, 309] width 808 height 15
click at [294, 303] on p at bounding box center [511, 309] width 808 height 15
click at [268, 289] on li "Concours de dessins et décors d’Halloween au [GEOGRAPHIC_DATA][PERSON_NAME] : […" at bounding box center [518, 287] width 791 height 31
drag, startPoint x: 262, startPoint y: 279, endPoint x: 143, endPoint y: 282, distance: 119.3
click at [143, 282] on li "Concours de dessins et décors d’Halloween au [GEOGRAPHIC_DATA][PERSON_NAME] : […" at bounding box center [518, 287] width 791 height 31
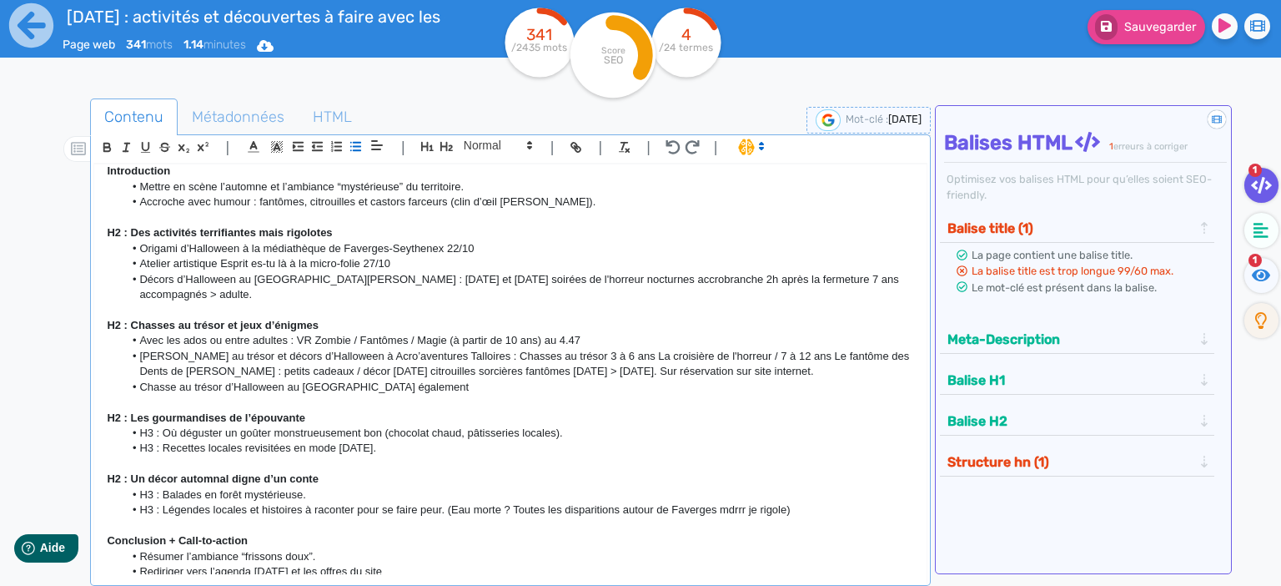
click at [190, 282] on li "Décors d’Halloween au [GEOGRAPHIC_DATA][PERSON_NAME] : [DATE] et [DATE] soirées…" at bounding box center [518, 287] width 791 height 31
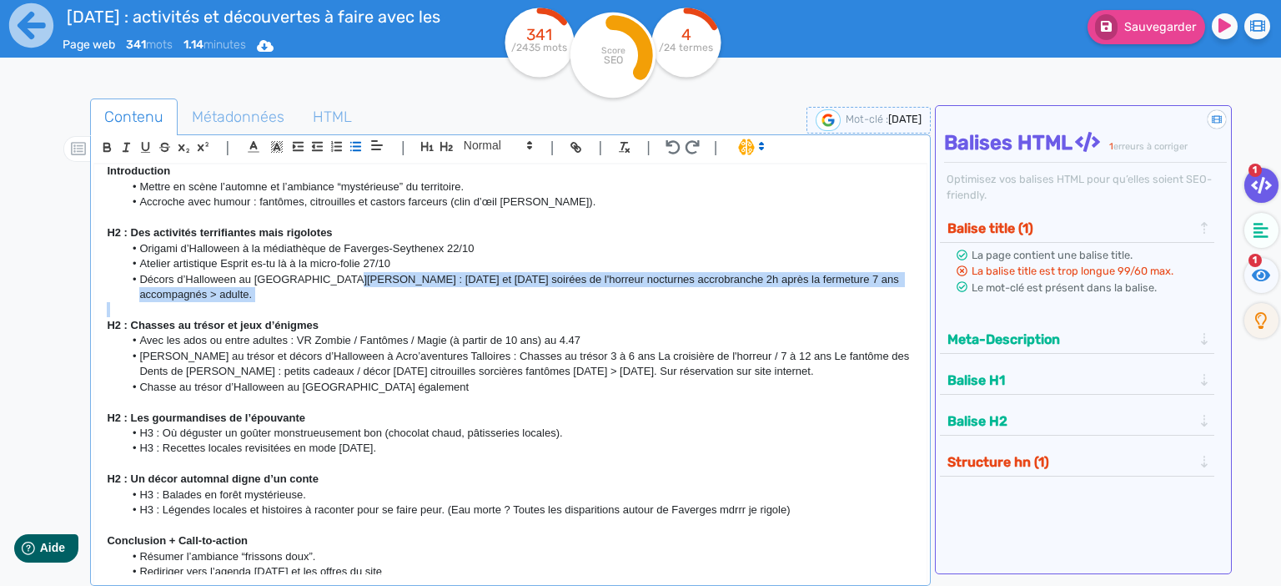
click at [329, 284] on div "[DATE] aux Sources du lac d’Annecy : frissons, jeux et gourmandises Angle : on …" at bounding box center [510, 369] width 833 height 410
click at [409, 279] on li "Décors d’Halloween au [GEOGRAPHIC_DATA][PERSON_NAME] : [DATE] et [DATE] soirées…" at bounding box center [518, 287] width 791 height 31
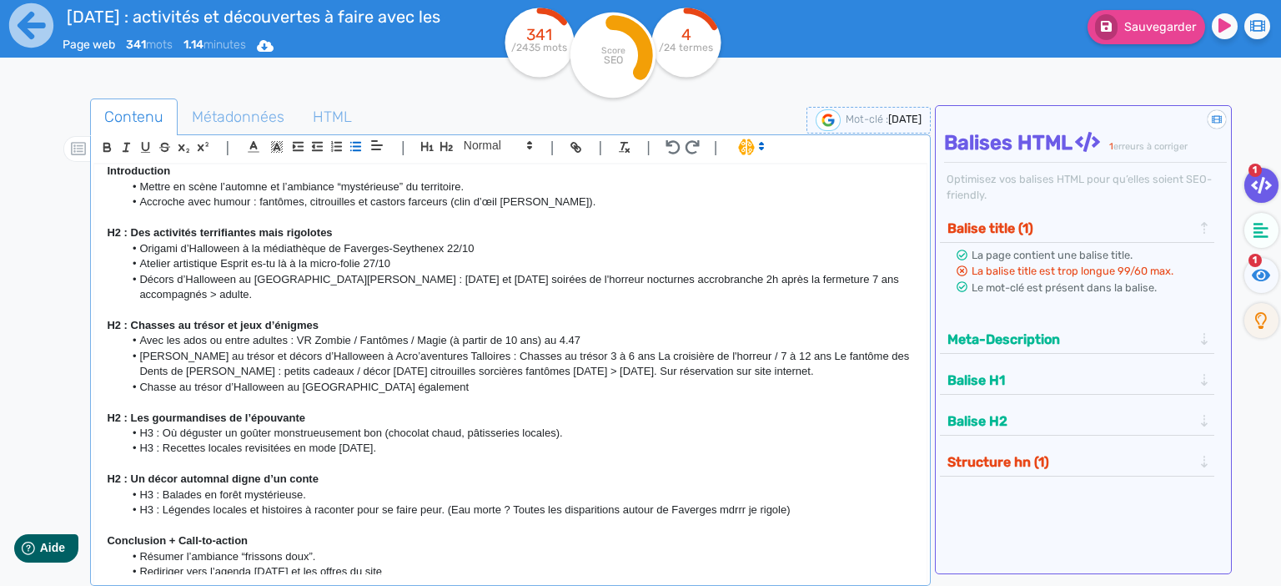
click at [540, 263] on li "Atelier artistique Esprit es-tu là à la micro-folie 27/10" at bounding box center [518, 263] width 791 height 15
click at [457, 272] on li "Décors d’Halloween au [GEOGRAPHIC_DATA][PERSON_NAME] : [DATE] et [DATE] soirées…" at bounding box center [518, 287] width 791 height 31
click at [504, 244] on li "Origami d’Halloween à la médiathèque de Faverges-Seythenex 22/10" at bounding box center [518, 248] width 791 height 15
click at [486, 276] on li "Décors d’Halloween au [GEOGRAPHIC_DATA][PERSON_NAME] : [DATE] et [DATE] soirées…" at bounding box center [518, 287] width 791 height 31
click at [335, 274] on li "Décors d’Halloween au [GEOGRAPHIC_DATA][PERSON_NAME] : [DATE] et [DATE] soirées…" at bounding box center [518, 287] width 791 height 31
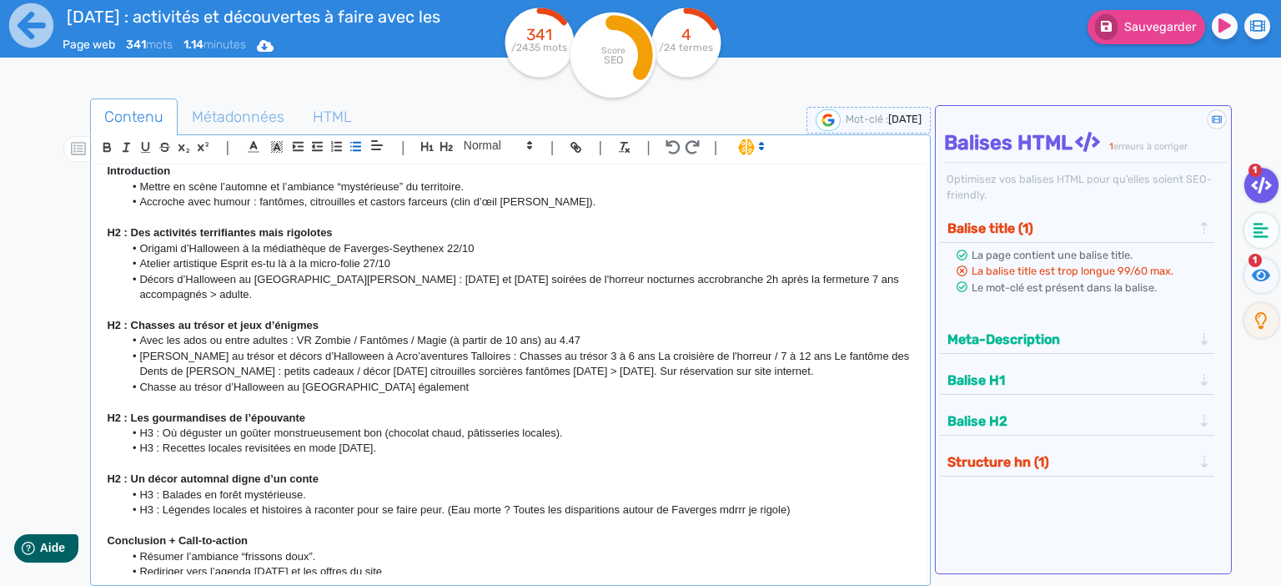
click at [315, 279] on li "Décors d’Halloween au [GEOGRAPHIC_DATA][PERSON_NAME] : [DATE] et [DATE] soirées…" at bounding box center [518, 287] width 791 height 31
click at [360, 278] on li "Décors d’Halloween au [GEOGRAPHIC_DATA][PERSON_NAME] : [DATE] et [DATE] soirées…" at bounding box center [518, 287] width 791 height 31
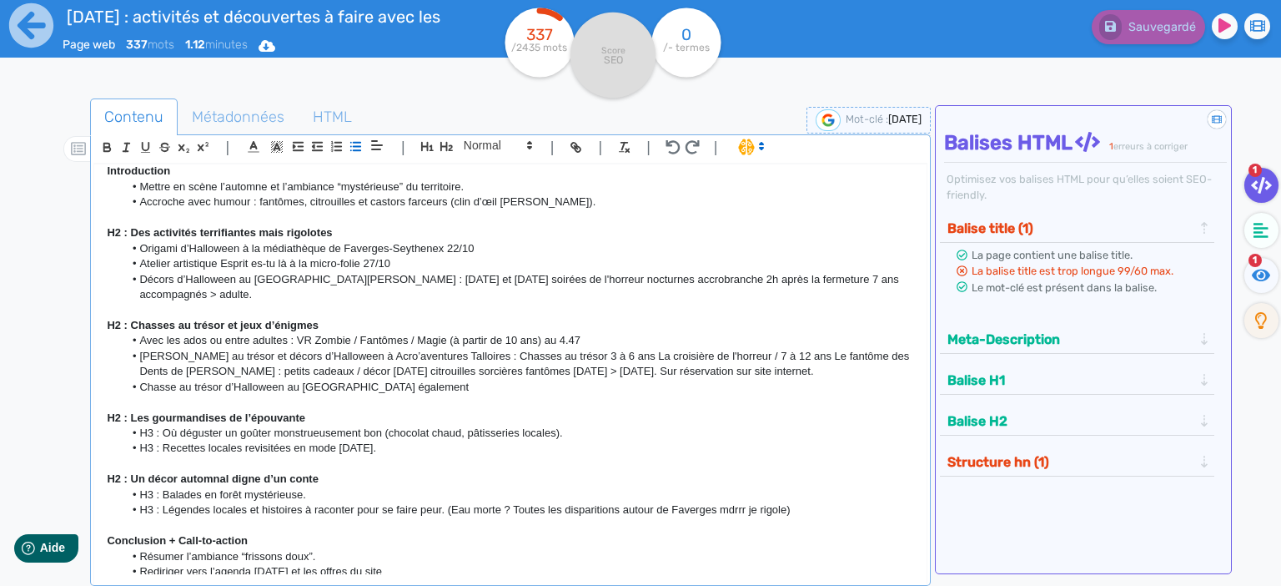
click at [332, 275] on li "Décors d’Halloween au [GEOGRAPHIC_DATA][PERSON_NAME] : [DATE] et [DATE] soirées…" at bounding box center [518, 287] width 791 height 31
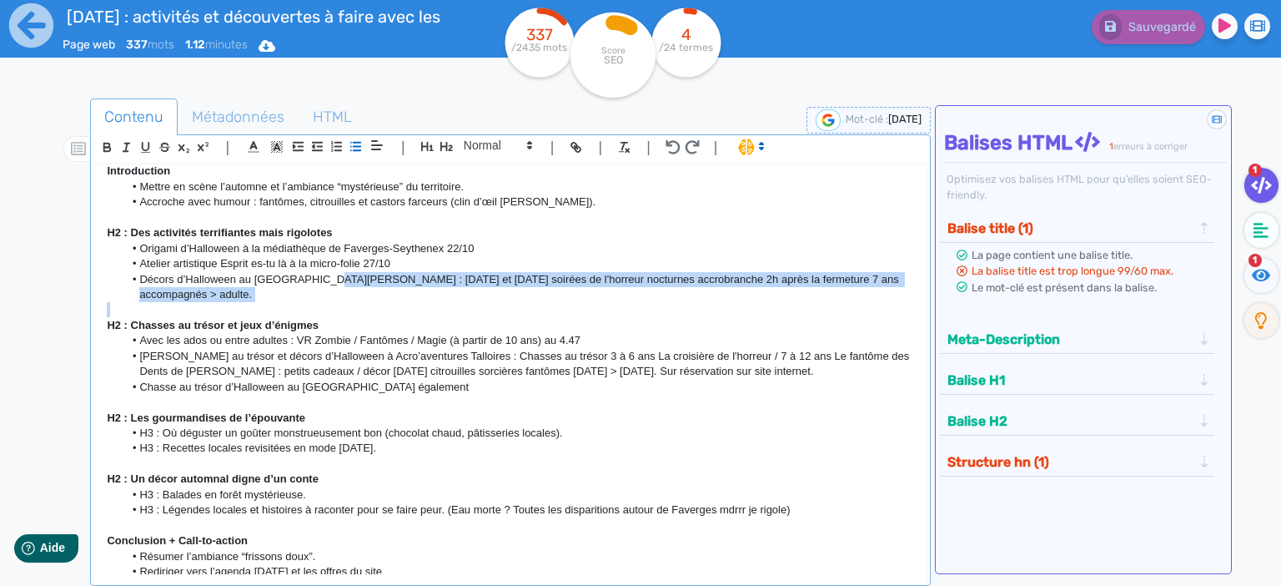
click at [320, 284] on div "[DATE] aux Sources du lac d’Annecy : frissons, jeux et gourmandises Angle : on …" at bounding box center [510, 369] width 833 height 410
click at [362, 282] on li "Décors d’Halloween au [GEOGRAPHIC_DATA][PERSON_NAME] : [DATE] et [DATE] soirées…" at bounding box center [518, 287] width 791 height 31
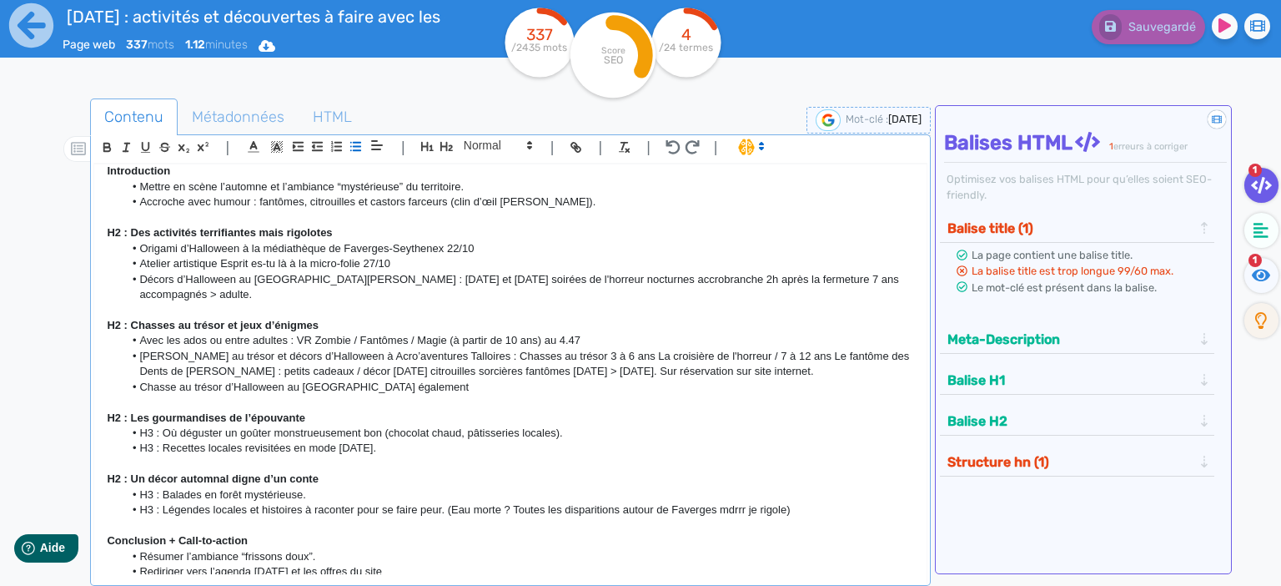
click at [509, 280] on li "Décors d’Halloween au [GEOGRAPHIC_DATA][PERSON_NAME] : [DATE] et [DATE] soirées…" at bounding box center [518, 287] width 791 height 31
click at [430, 273] on li "Décors d’Halloween au [GEOGRAPHIC_DATA][PERSON_NAME] : [DATE] et [DATE] soirées…" at bounding box center [518, 287] width 791 height 31
click at [424, 274] on li "Décors d’Halloween au [GEOGRAPHIC_DATA][PERSON_NAME] : [DATE] et [DATE] soirées…" at bounding box center [518, 287] width 791 height 31
click at [420, 274] on li "Décors d’Halloween au [GEOGRAPHIC_DATA][PERSON_NAME] : [DATE] et [DATE] soirées…" at bounding box center [518, 287] width 791 height 31
click at [411, 284] on li "Décors d’Halloween au [GEOGRAPHIC_DATA][PERSON_NAME] : [DATE] et [DATE] soirées…" at bounding box center [518, 287] width 791 height 31
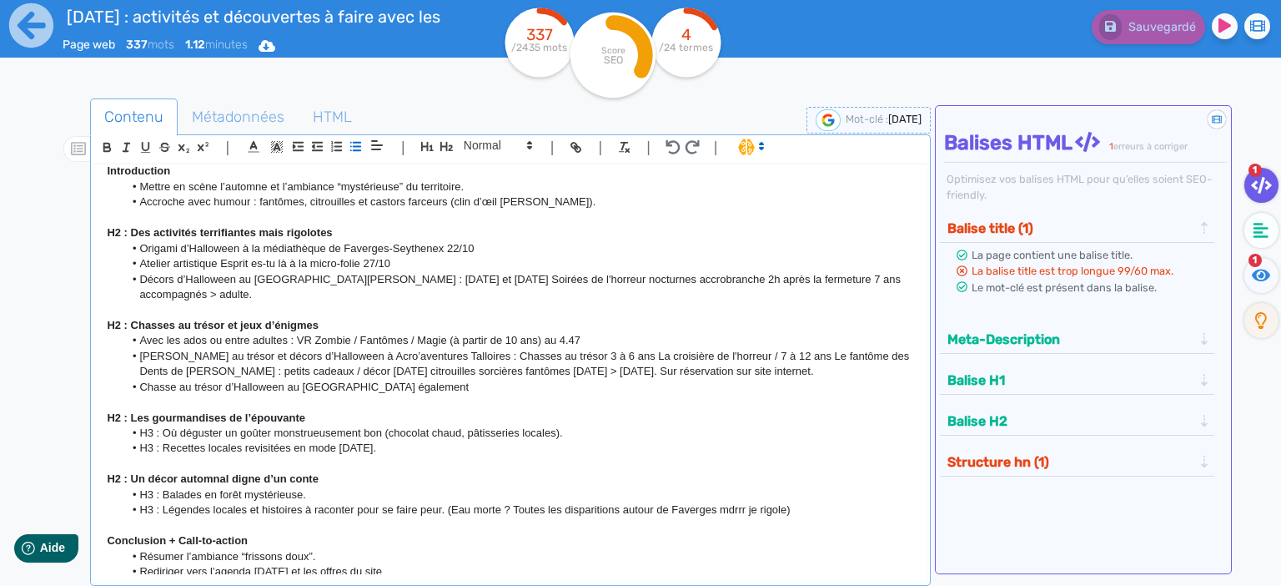
click at [244, 355] on li "[PERSON_NAME] au trésor et décors d’Halloween à Acro’aventures Talloires : Chas…" at bounding box center [518, 364] width 791 height 31
click at [306, 380] on li "Chasse au trésor d’Halloween au [GEOGRAPHIC_DATA] également" at bounding box center [518, 387] width 791 height 15
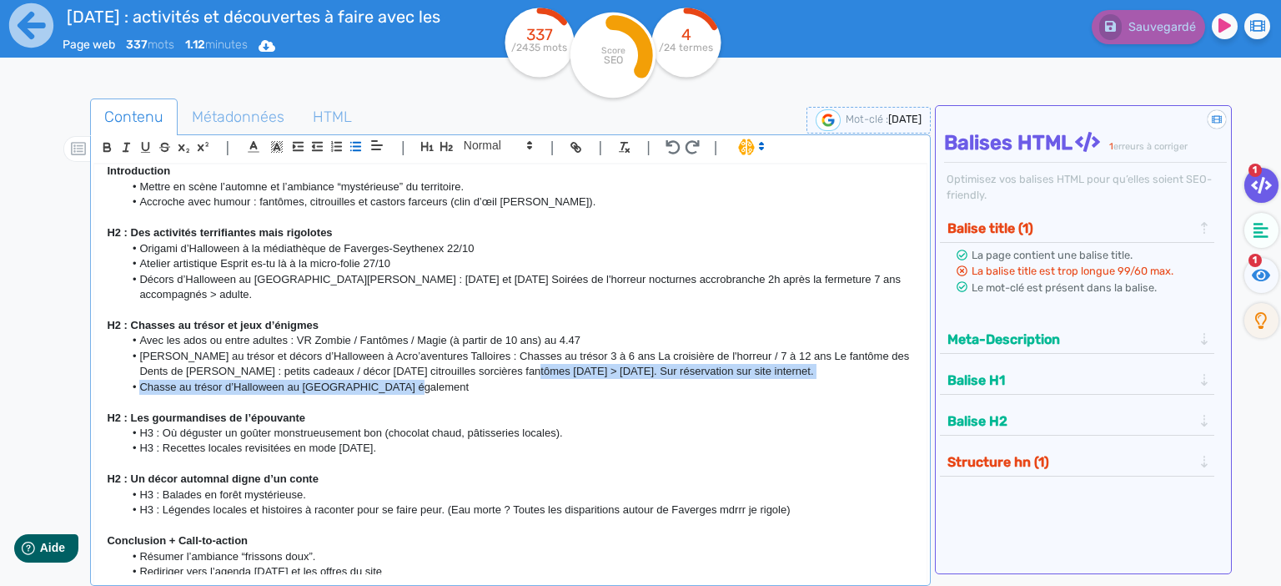
click at [513, 361] on ul "Avec les ados ou entre adultes : VR Zombie / Fantômes / Magie (à partir de 10 a…" at bounding box center [511, 364] width 808 height 62
click at [475, 380] on li "Chasse au trésor d’Halloween au [GEOGRAPHIC_DATA] également" at bounding box center [518, 387] width 791 height 15
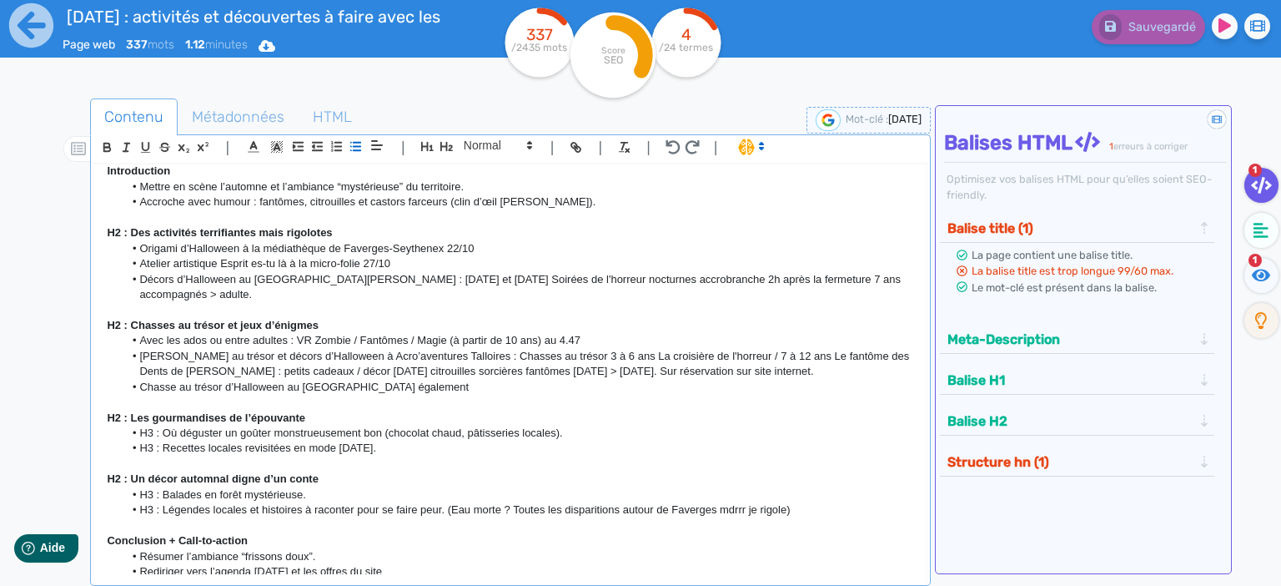
click at [413, 380] on li "Chasse au trésor d’Halloween au [GEOGRAPHIC_DATA] également" at bounding box center [518, 387] width 791 height 15
click at [274, 380] on li "Chasse au trésor d’Halloween au [GEOGRAPHIC_DATA] également" at bounding box center [518, 387] width 791 height 15
click at [353, 380] on li "Chasse au trésor d’Halloween au [GEOGRAPHIC_DATA] également" at bounding box center [518, 387] width 791 height 15
click at [394, 380] on li "Chasse au trésor d’Halloween au [GEOGRAPHIC_DATA] également" at bounding box center [518, 387] width 791 height 15
click at [346, 380] on li "Chasse au trésor d’Halloween au [GEOGRAPHIC_DATA] également" at bounding box center [518, 387] width 791 height 15
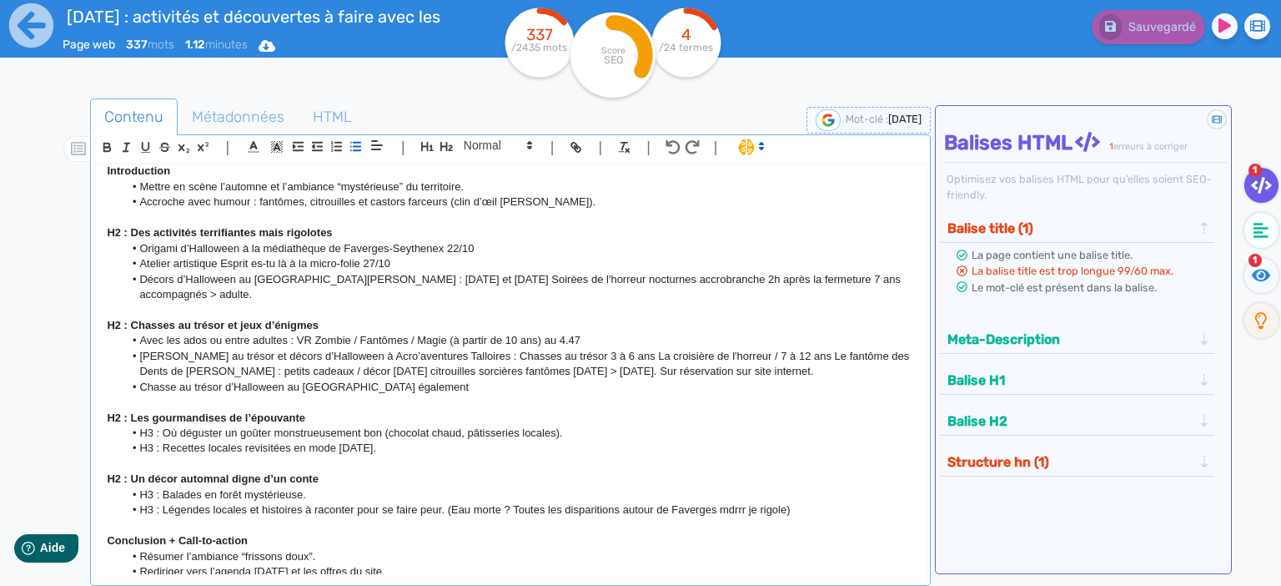
click at [350, 380] on li "Chasse au trésor d’Halloween au [GEOGRAPHIC_DATA] également" at bounding box center [518, 387] width 791 height 15
click at [508, 380] on li "Chasse au trésor d’Halloween au [GEOGRAPHIC_DATA] les [DATE] et [DATE] également" at bounding box center [518, 387] width 791 height 15
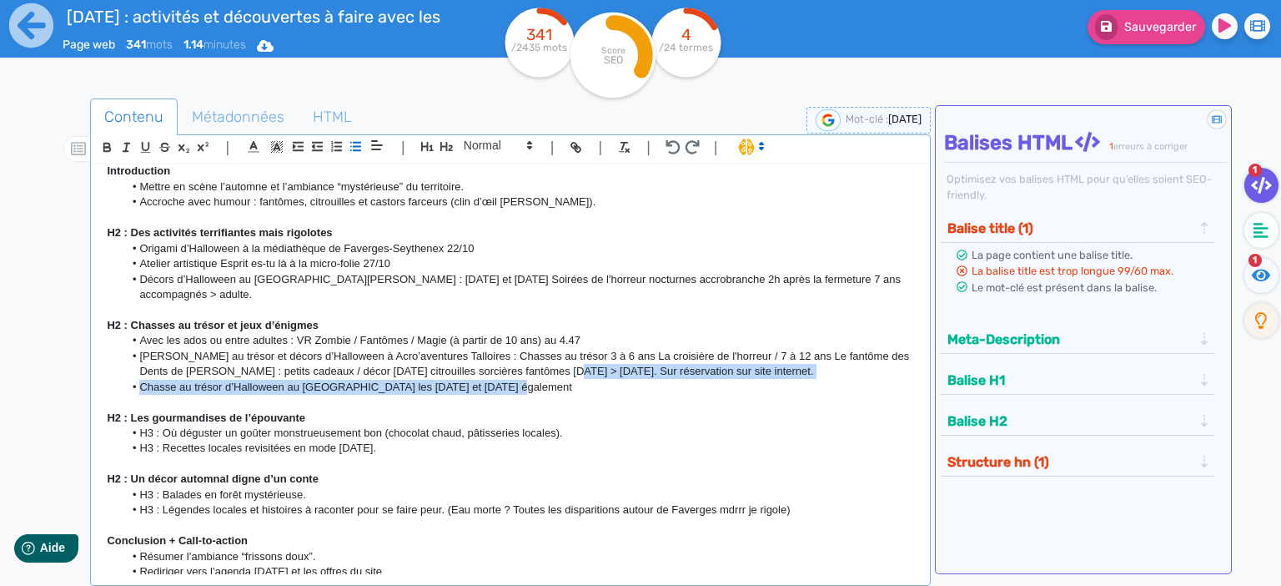
click at [548, 365] on ul "Avec les ados ou entre adultes : VR Zombie / Fantômes / Magie (à partir de 10 a…" at bounding box center [511, 364] width 808 height 62
click at [527, 380] on li "Chasse au trésor d’Halloween au [GEOGRAPHIC_DATA] les [DATE] et [DATE] également" at bounding box center [518, 387] width 791 height 15
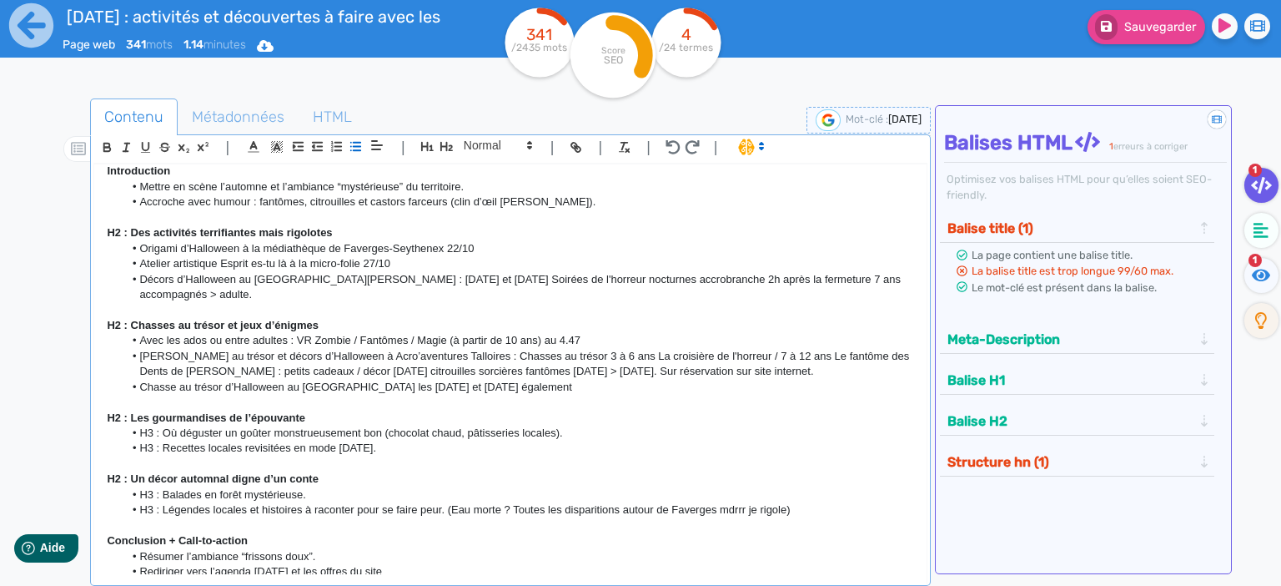
click at [513, 380] on li "Chasse au trésor d’Halloween au [GEOGRAPHIC_DATA] les [DATE] et [DATE] également" at bounding box center [518, 387] width 791 height 15
click at [279, 380] on li "Chasse au trésor d’Halloween au [GEOGRAPHIC_DATA] les [DATE] et [DATE] également" at bounding box center [518, 387] width 791 height 15
click at [291, 380] on li "Chasse au trésor d’Halloween au [GEOGRAPHIC_DATA] les [DATE] et [DATE] également" at bounding box center [518, 387] width 791 height 15
click at [404, 380] on li "Chasse au trésor d’Halloween au [GEOGRAPHIC_DATA] les [DATE] et [DATE] également" at bounding box center [518, 387] width 791 height 15
click at [399, 380] on li "Chasse au trésor d’Halloween au [GEOGRAPHIC_DATA] les [DATE] et [DATE] également" at bounding box center [518, 387] width 791 height 15
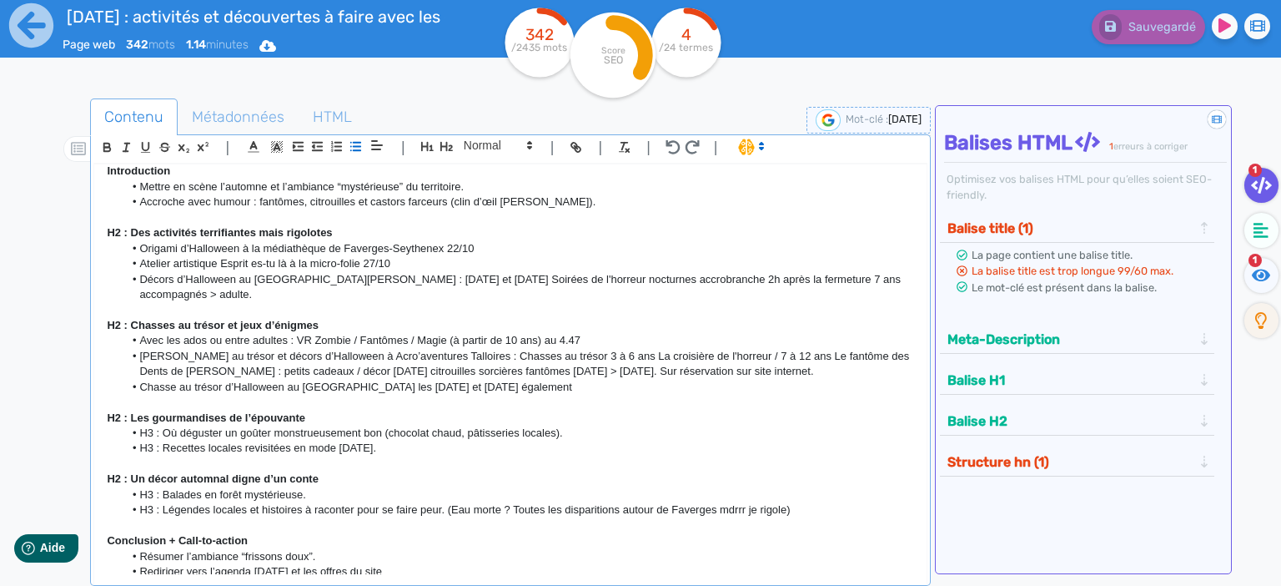
click at [387, 380] on li "Chasse au trésor d’Halloween au [GEOGRAPHIC_DATA] les [DATE] et [DATE] également" at bounding box center [518, 387] width 791 height 15
click at [358, 380] on li "Chasse au trésor d’Halloween au [GEOGRAPHIC_DATA] les [DATE] et [DATE] également" at bounding box center [518, 387] width 791 height 15
click at [279, 380] on li "Chasse au trésor d’Halloween au [GEOGRAPHIC_DATA] les [DATE] et [DATE] également" at bounding box center [518, 387] width 791 height 15
click at [204, 380] on li "Chasse au trésor d’Halloween au [GEOGRAPHIC_DATA] les [DATE] et [DATE] également" at bounding box center [518, 387] width 791 height 15
click at [165, 380] on li "Chasse au trésor d’Halloween au [GEOGRAPHIC_DATA] les [DATE] et [DATE] également" at bounding box center [518, 387] width 791 height 15
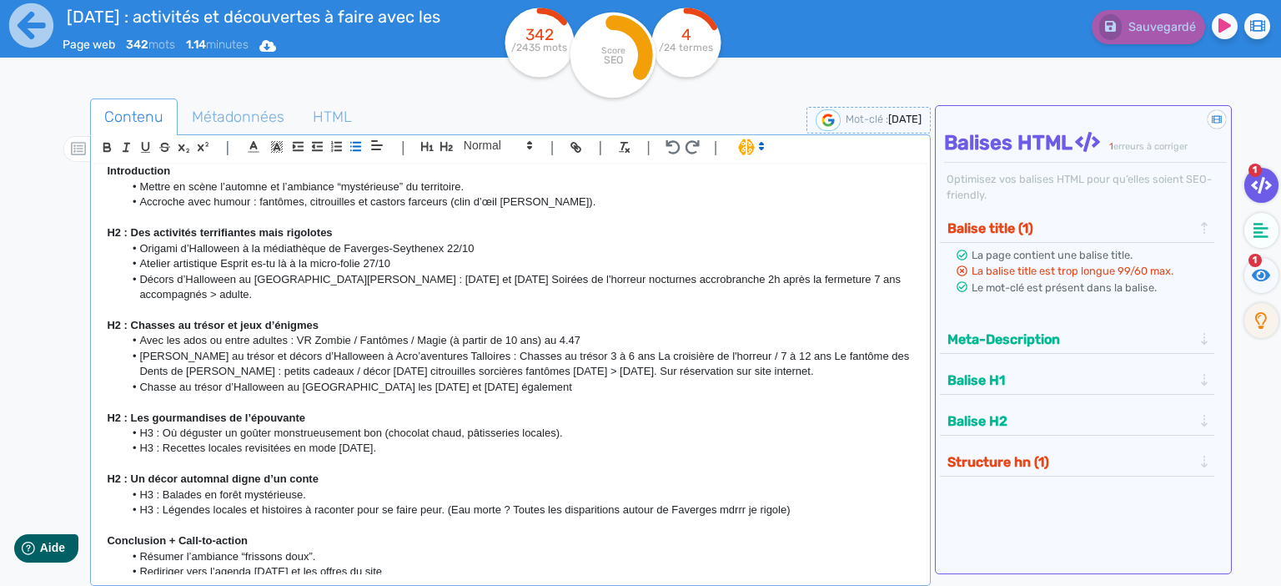
click at [785, 224] on p at bounding box center [511, 217] width 808 height 15
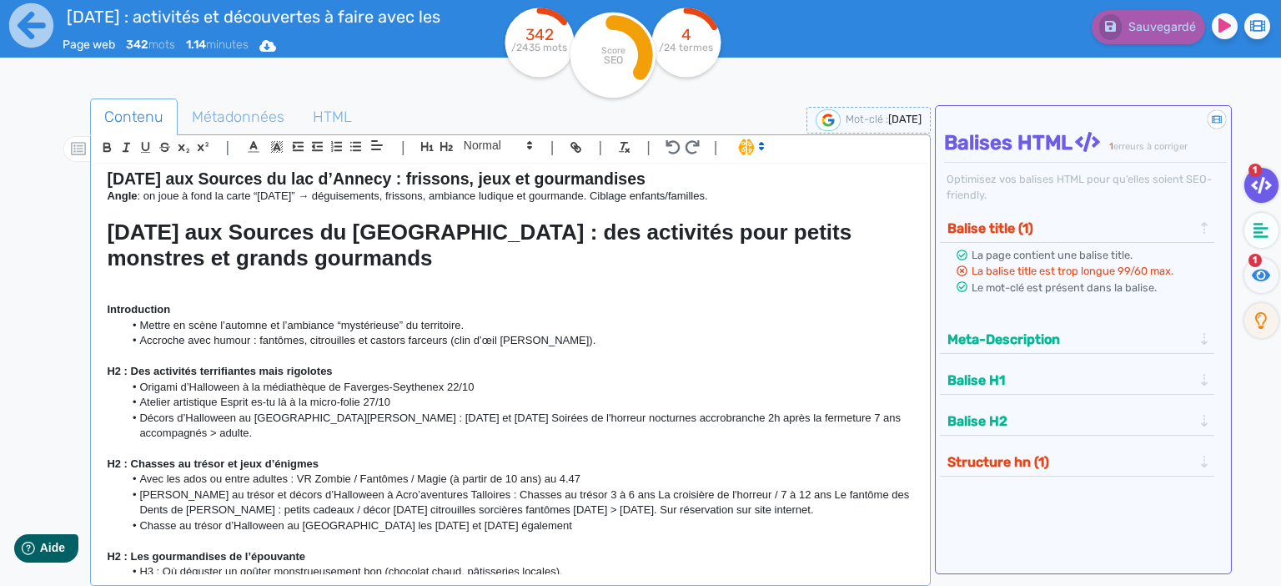
scroll to position [0, 0]
